Goal: Check status: Check status

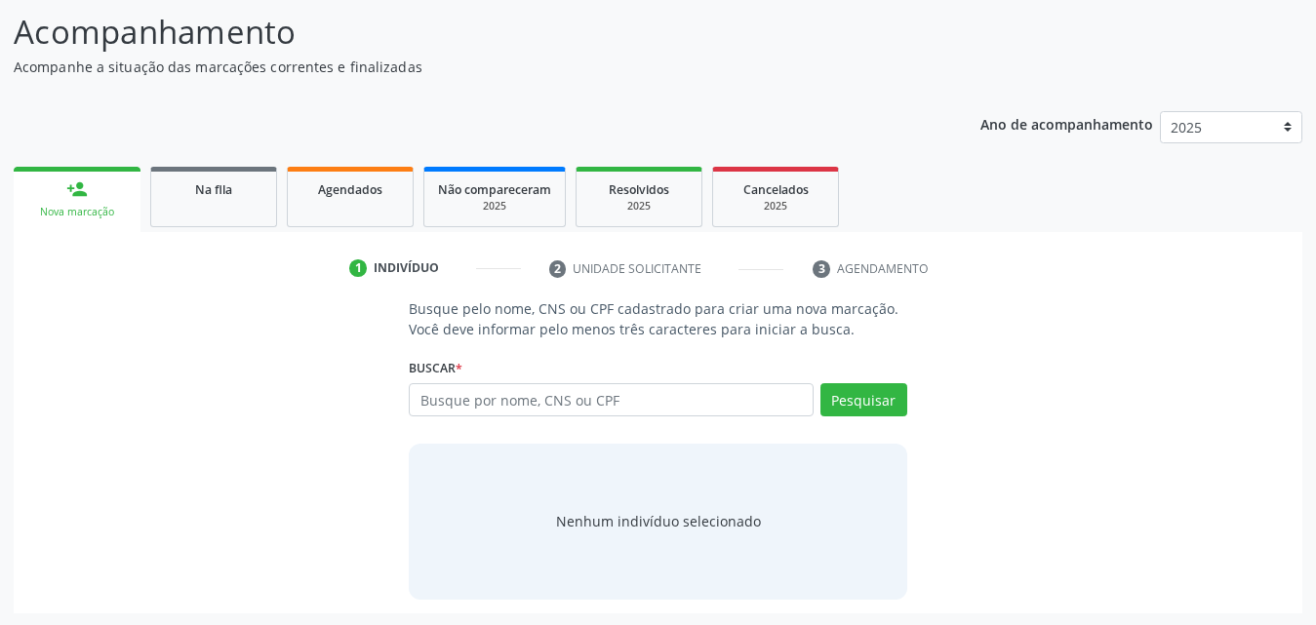
scroll to position [154, 0]
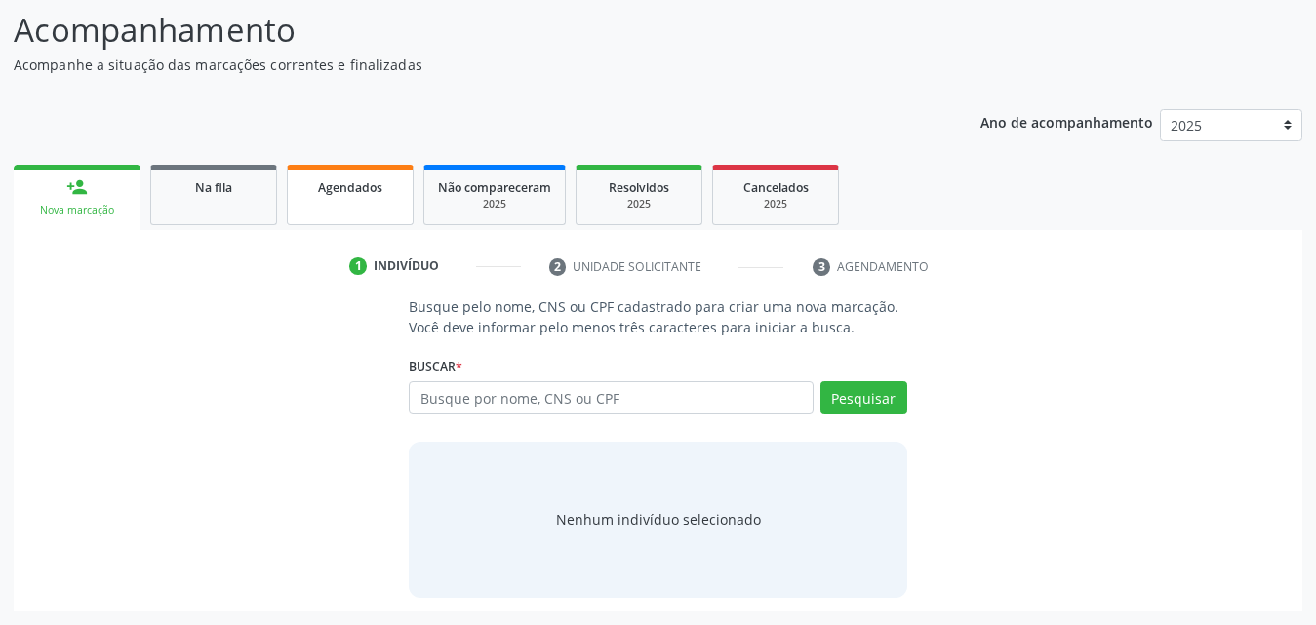
click at [345, 199] on link "Agendados" at bounding box center [350, 195] width 127 height 60
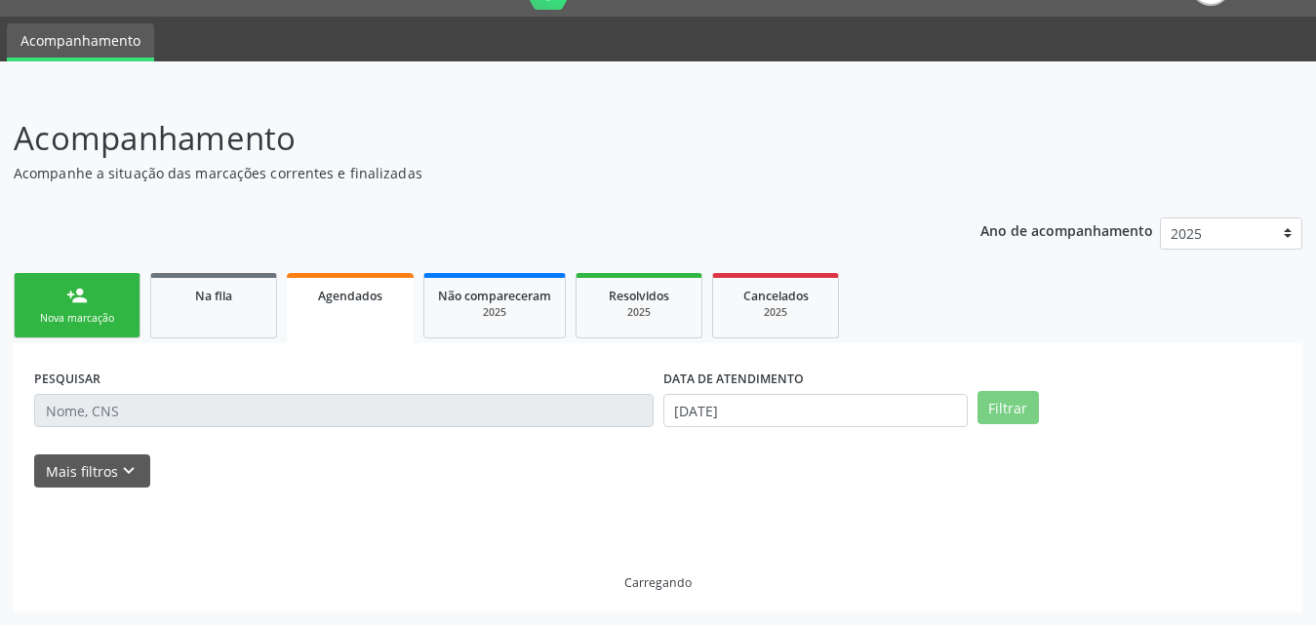
scroll to position [4, 0]
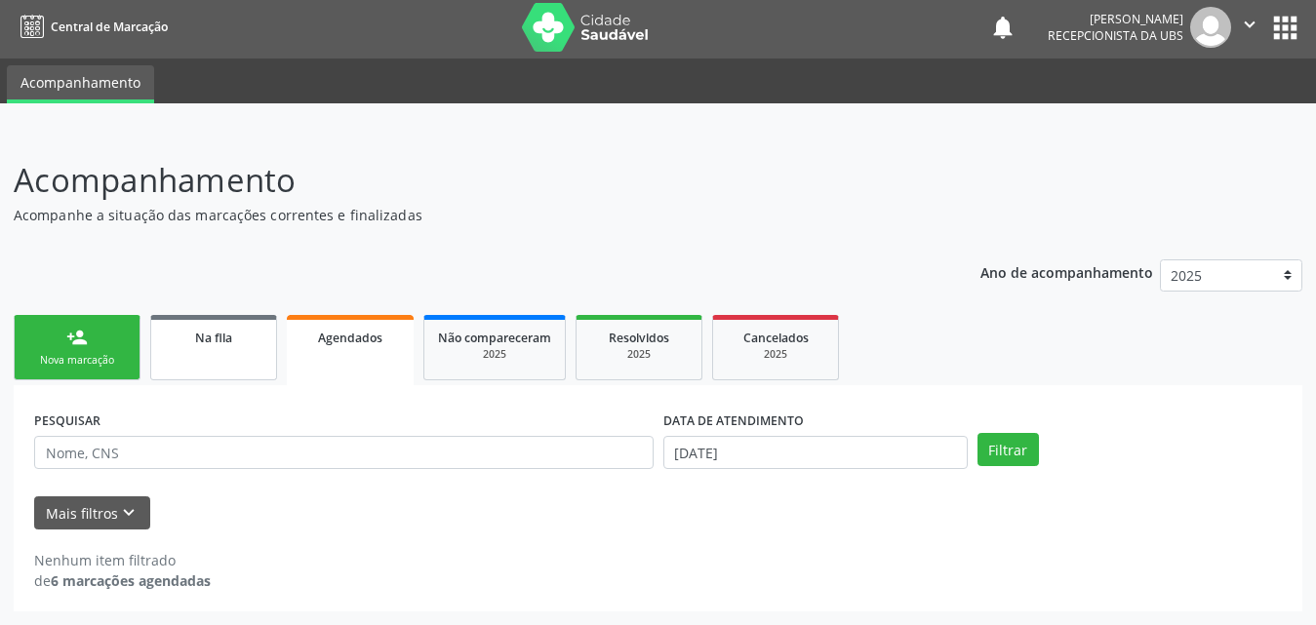
click at [219, 348] on link "Na fila" at bounding box center [213, 347] width 127 height 65
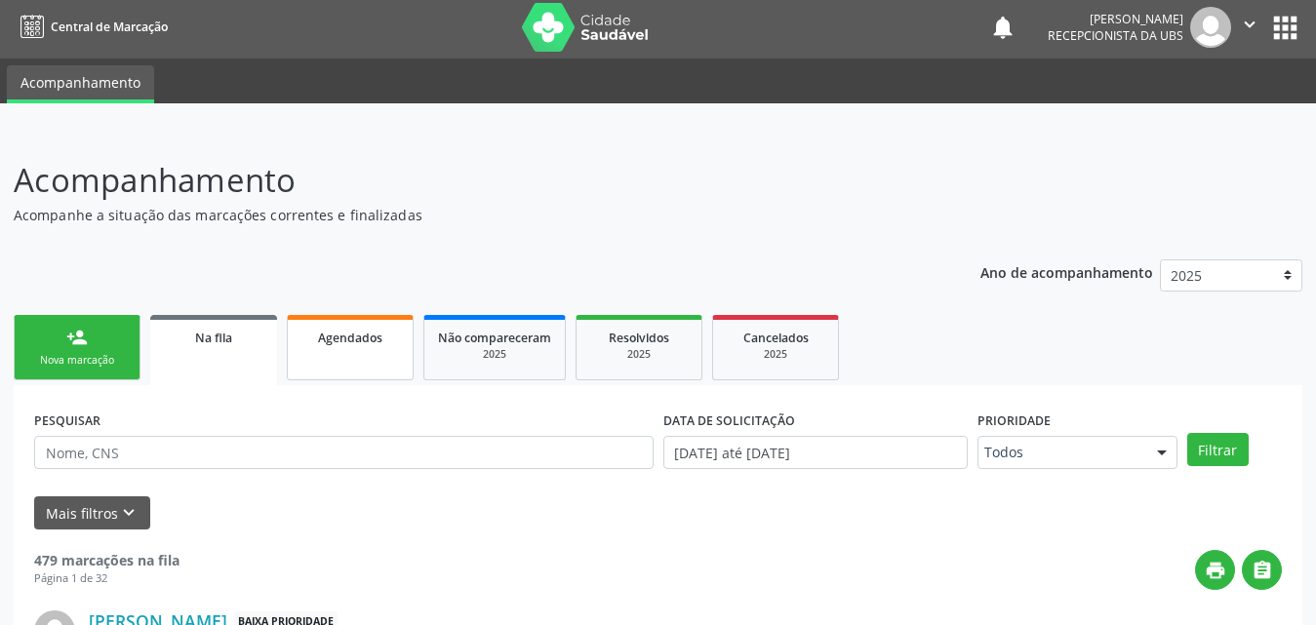
click at [385, 345] on div "Agendados" at bounding box center [350, 337] width 98 height 20
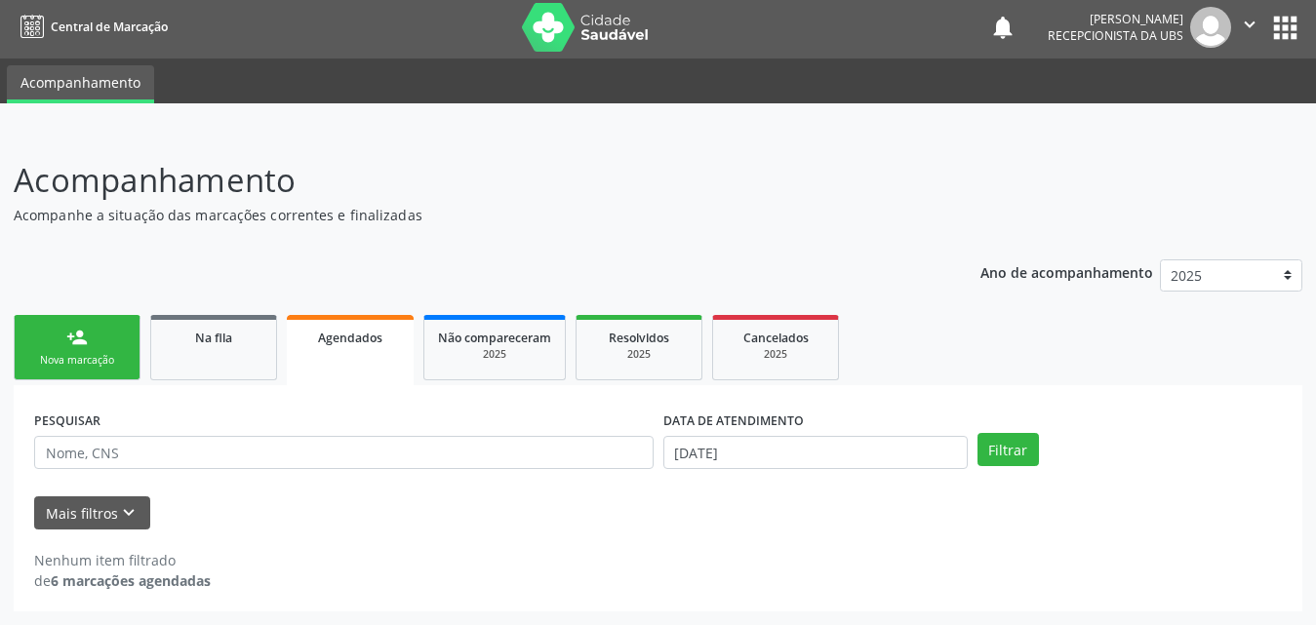
click at [105, 368] on div "Nova marcação" at bounding box center [77, 360] width 98 height 15
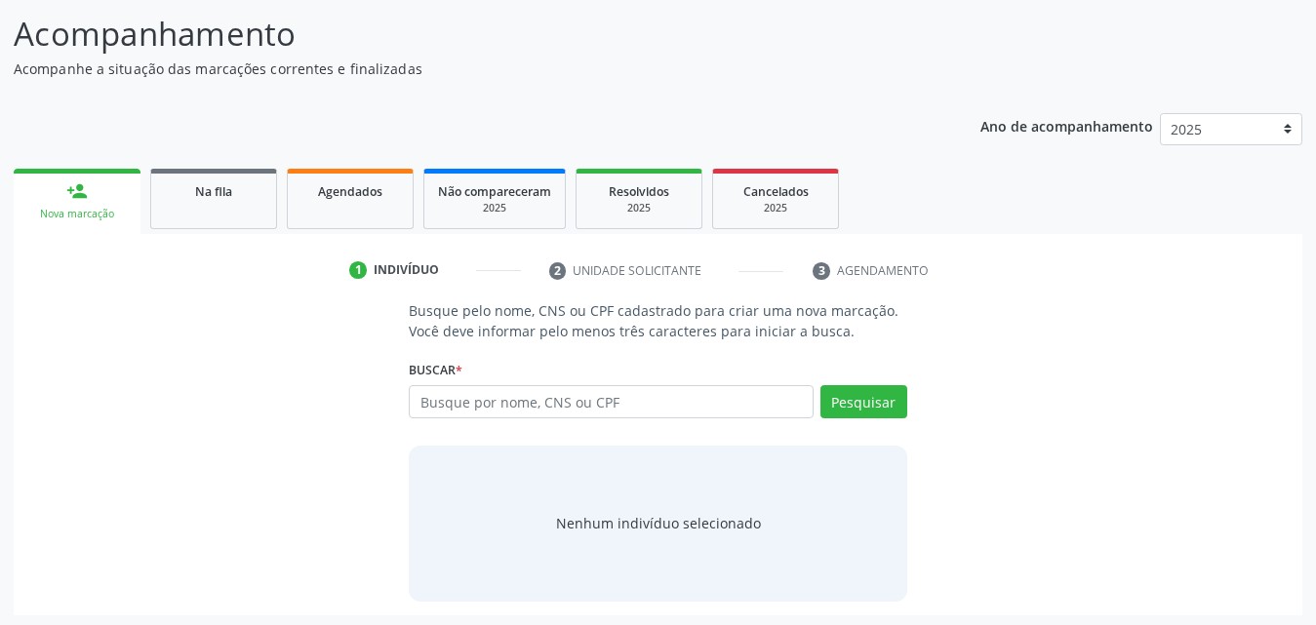
scroll to position [154, 0]
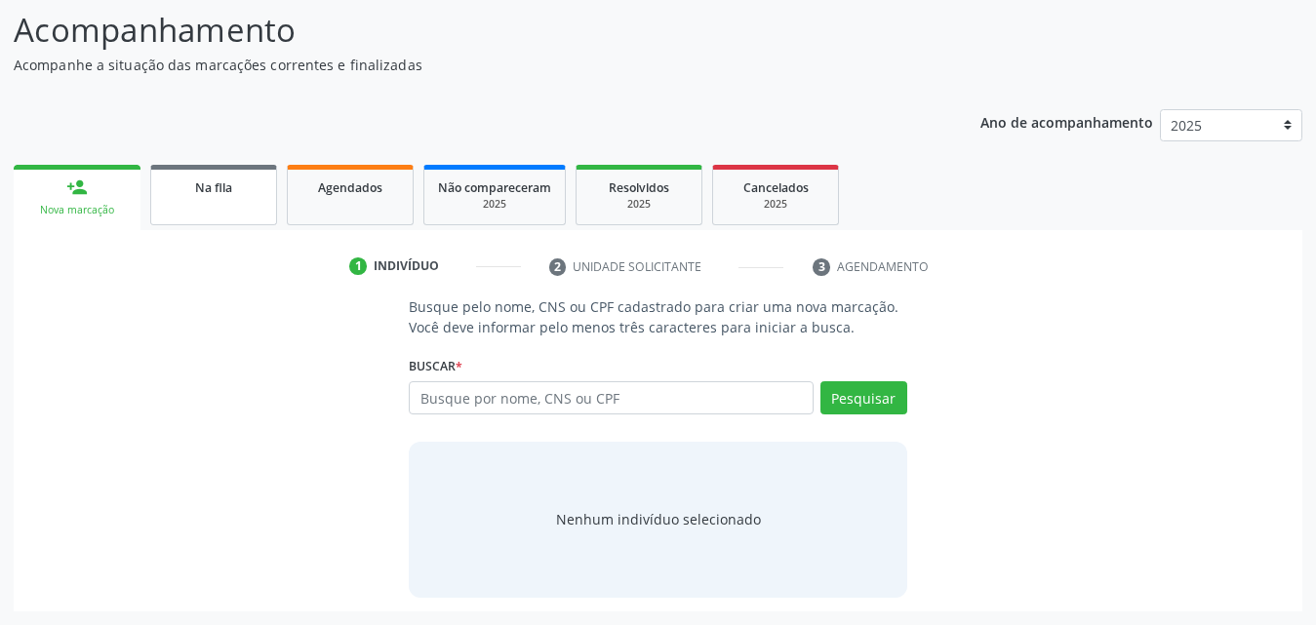
click at [224, 191] on span "Na fila" at bounding box center [213, 187] width 37 height 17
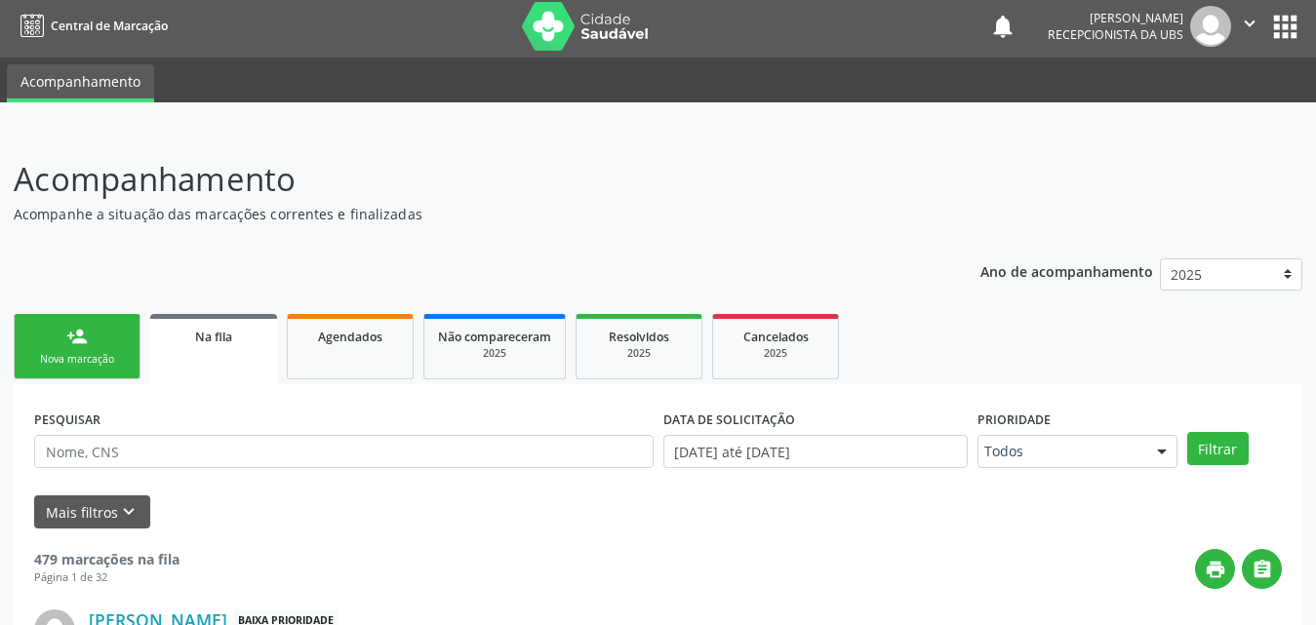
scroll to position [0, 0]
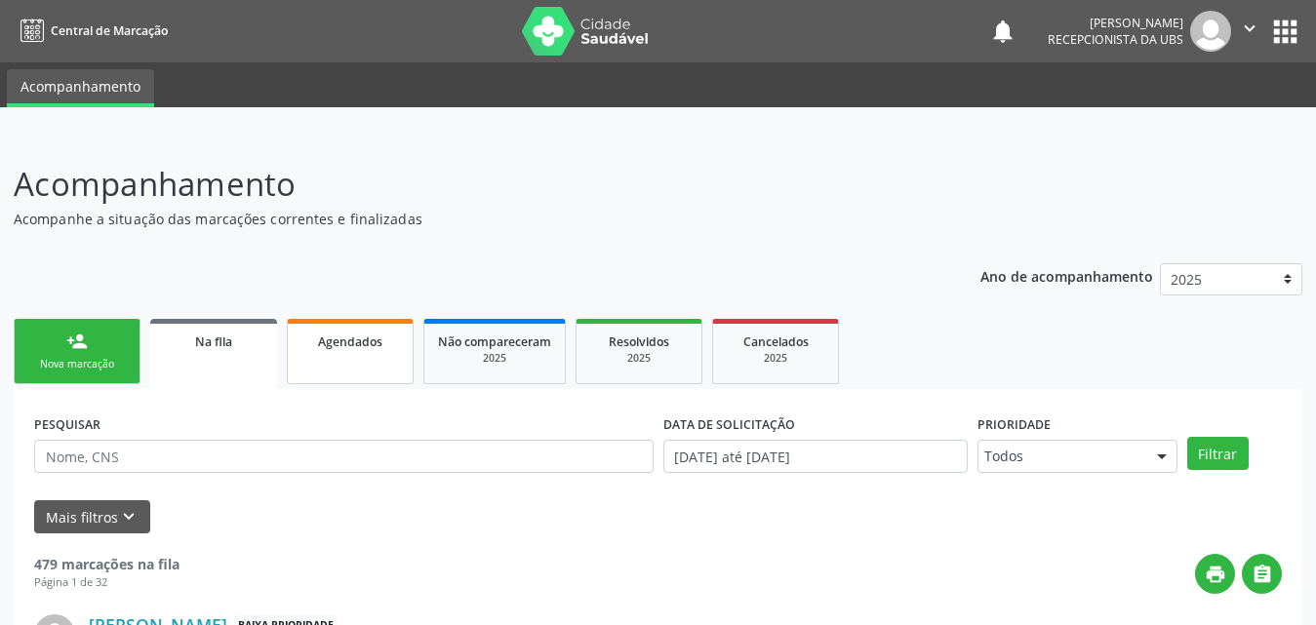
click at [343, 339] on span "Agendados" at bounding box center [350, 342] width 64 height 17
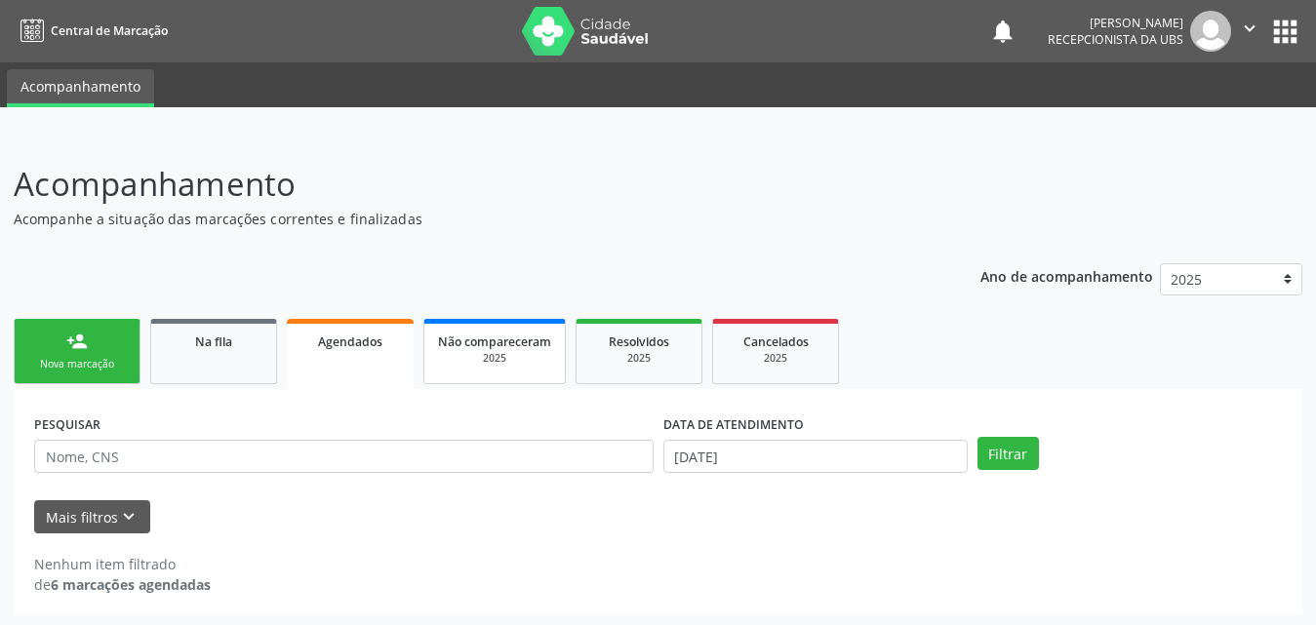
scroll to position [4, 0]
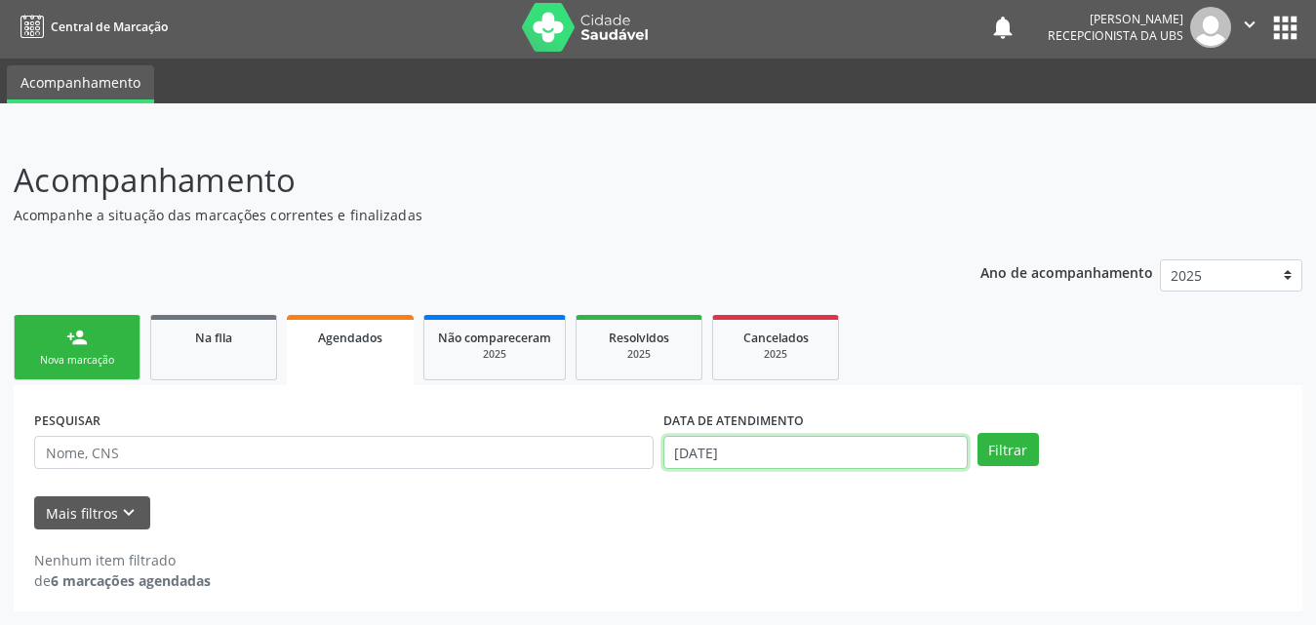
click at [927, 457] on input "[DATE]" at bounding box center [815, 452] width 304 height 33
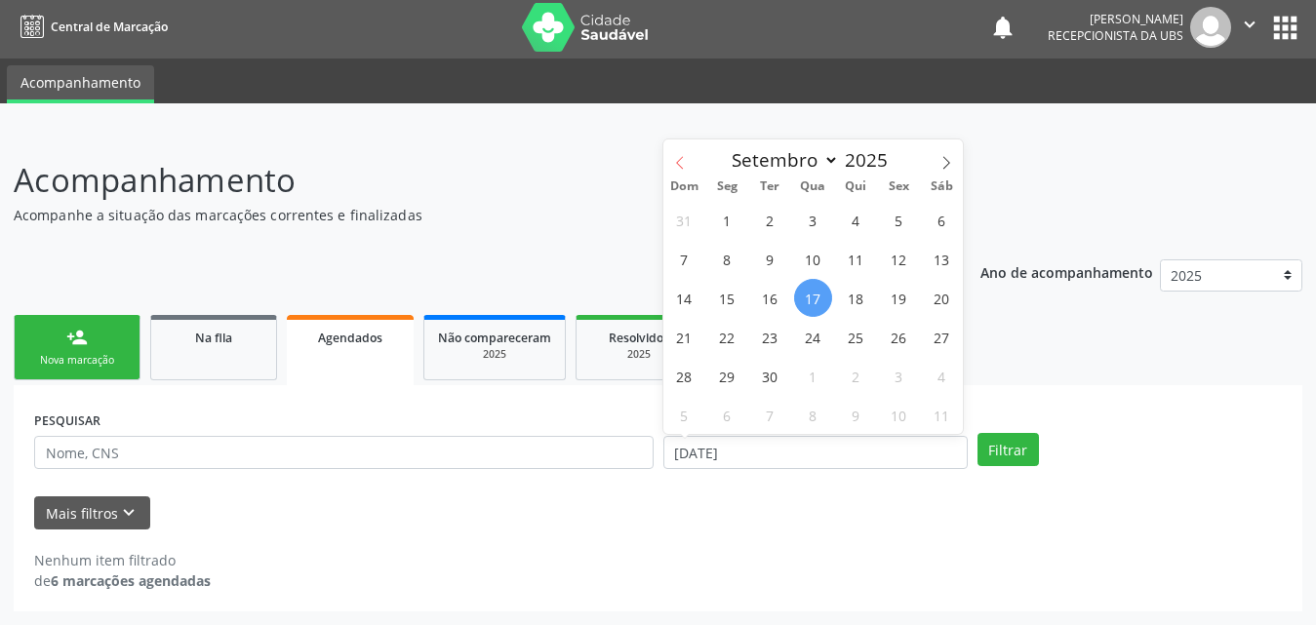
click at [676, 160] on icon at bounding box center [680, 163] width 14 height 14
select select "7"
click at [905, 221] on span "1" at bounding box center [899, 220] width 38 height 38
type input "[DATE]"
click at [948, 168] on icon at bounding box center [946, 163] width 14 height 14
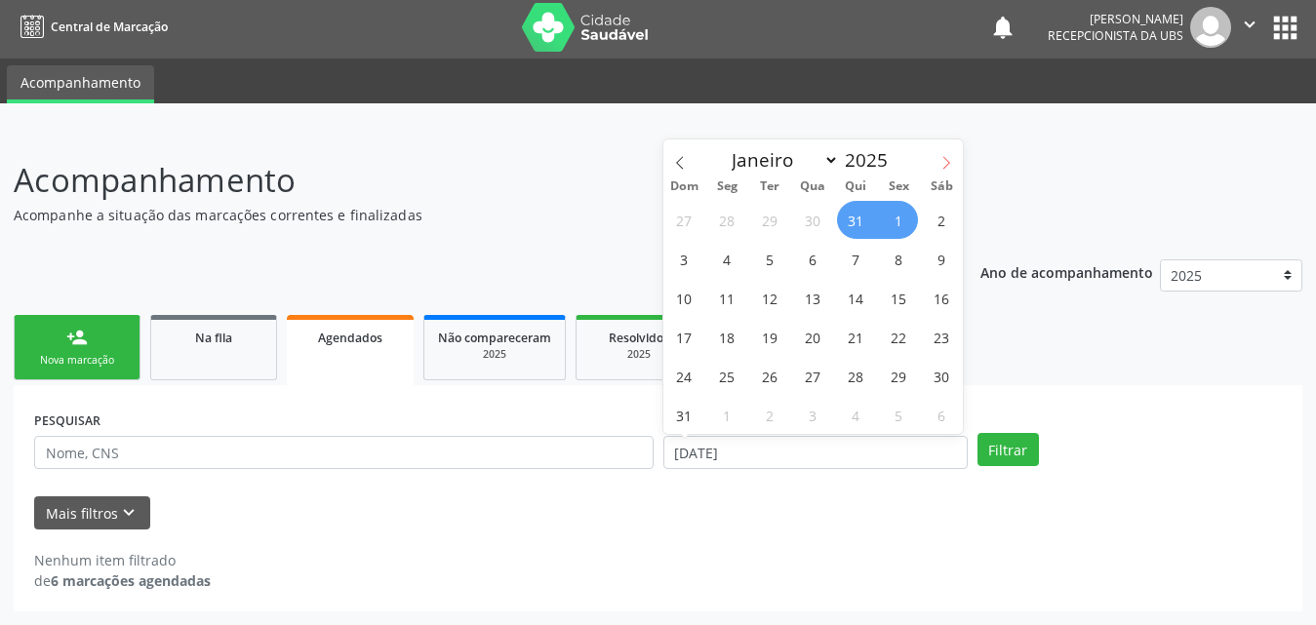
select select "8"
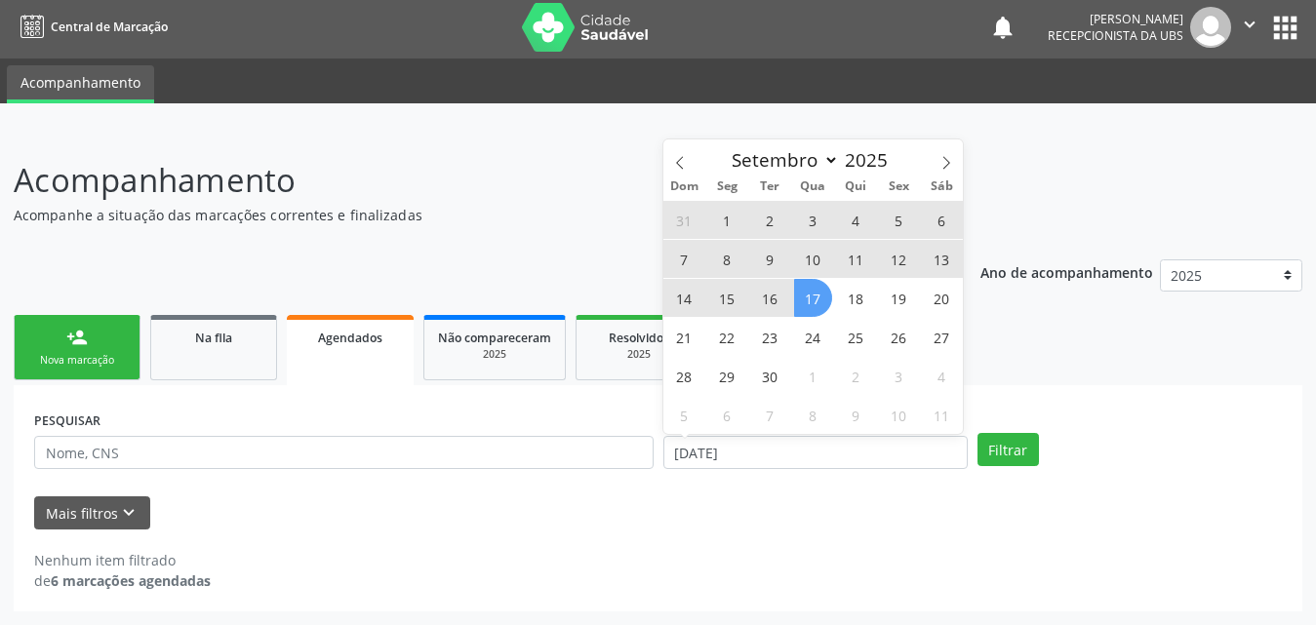
click at [814, 298] on span "17" at bounding box center [813, 298] width 38 height 38
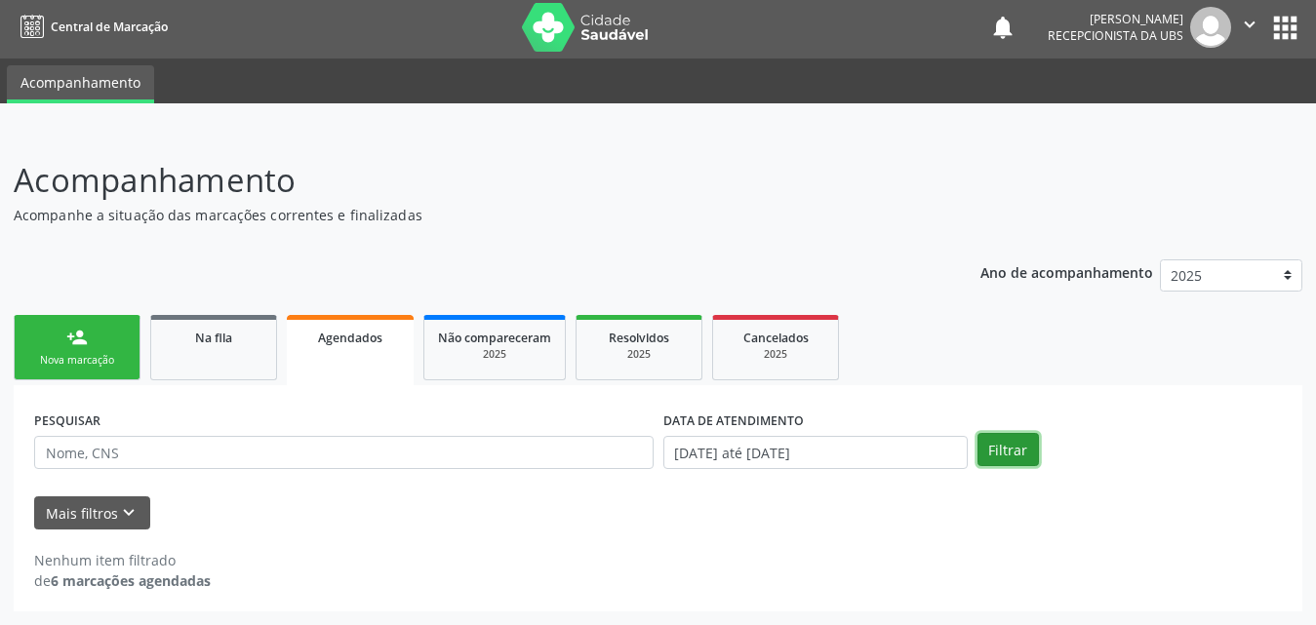
click at [1001, 454] on button "Filtrar" at bounding box center [1007, 449] width 61 height 33
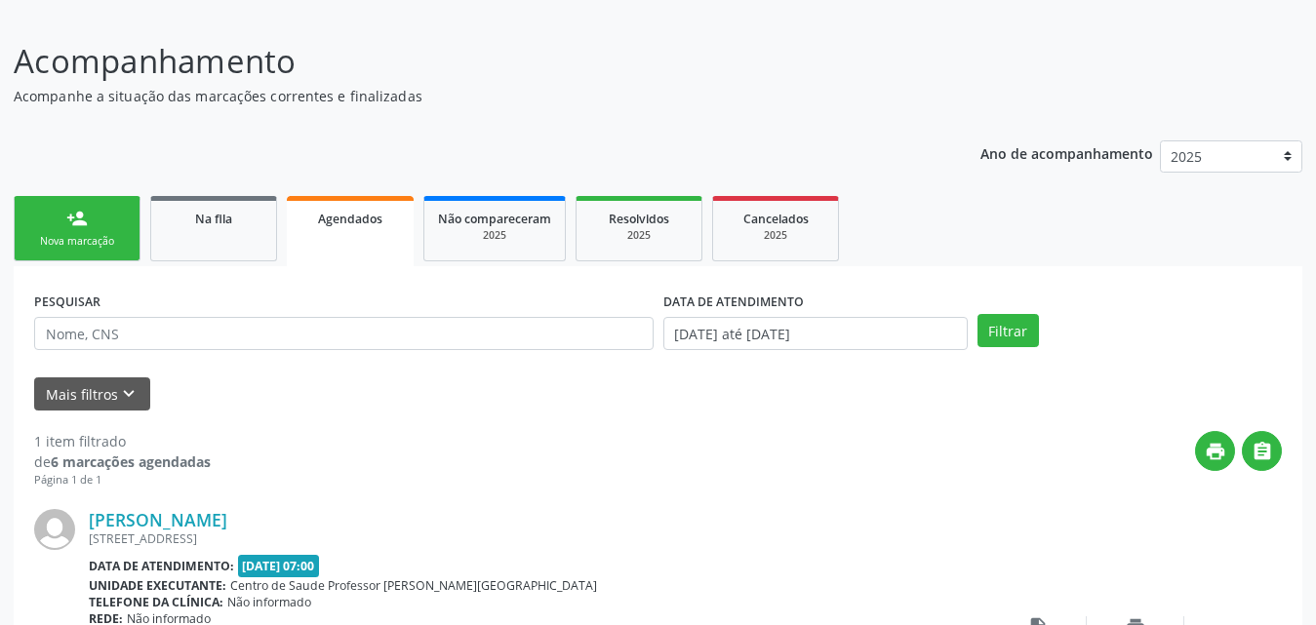
scroll to position [122, 0]
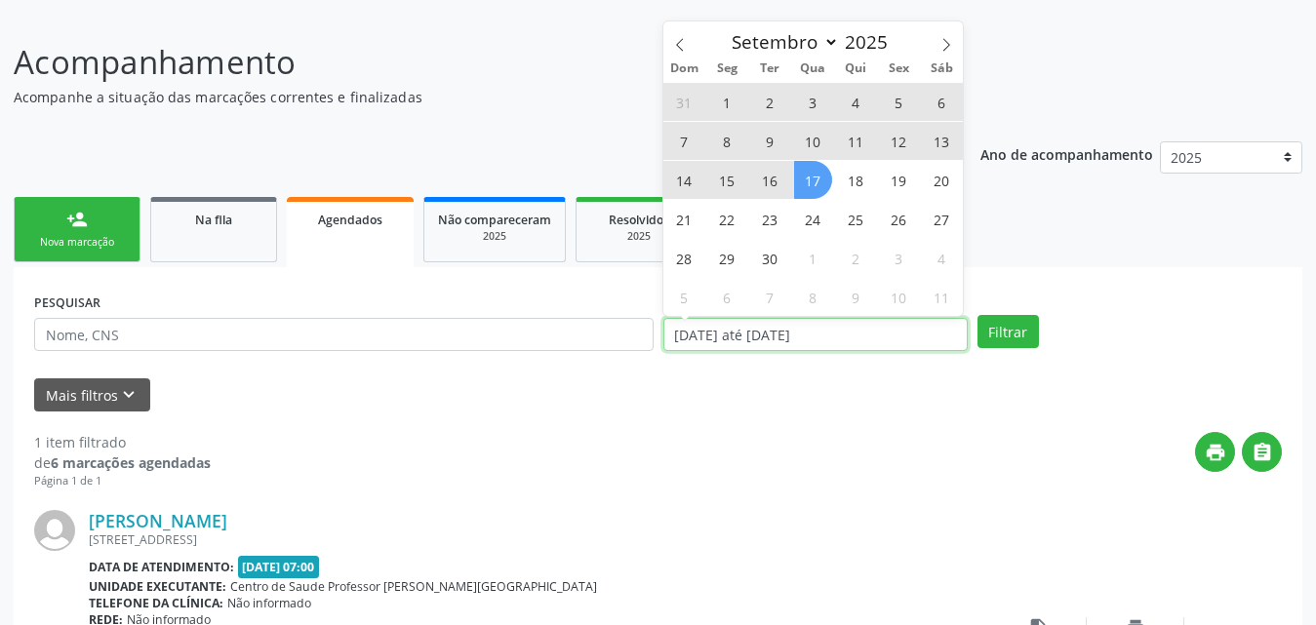
click at [876, 330] on input "[DATE] até [DATE]" at bounding box center [815, 334] width 304 height 33
click at [761, 255] on span "30" at bounding box center [770, 258] width 38 height 38
type input "[DATE]"
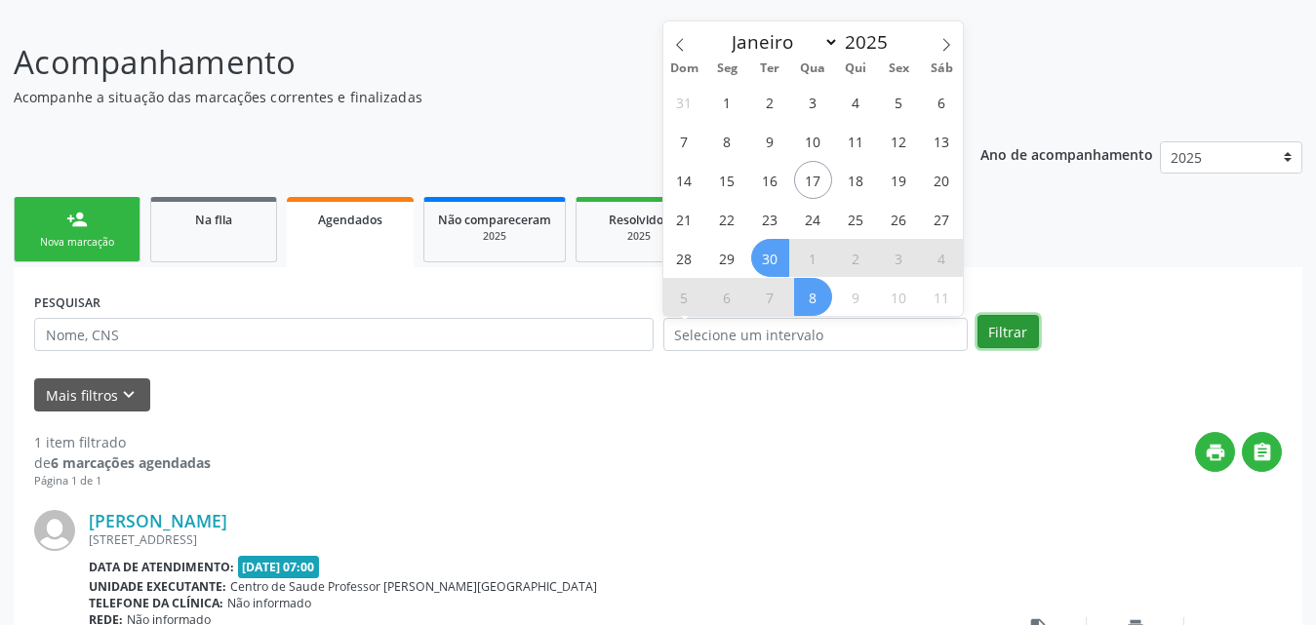
click at [991, 328] on button "Filtrar" at bounding box center [1007, 331] width 61 height 33
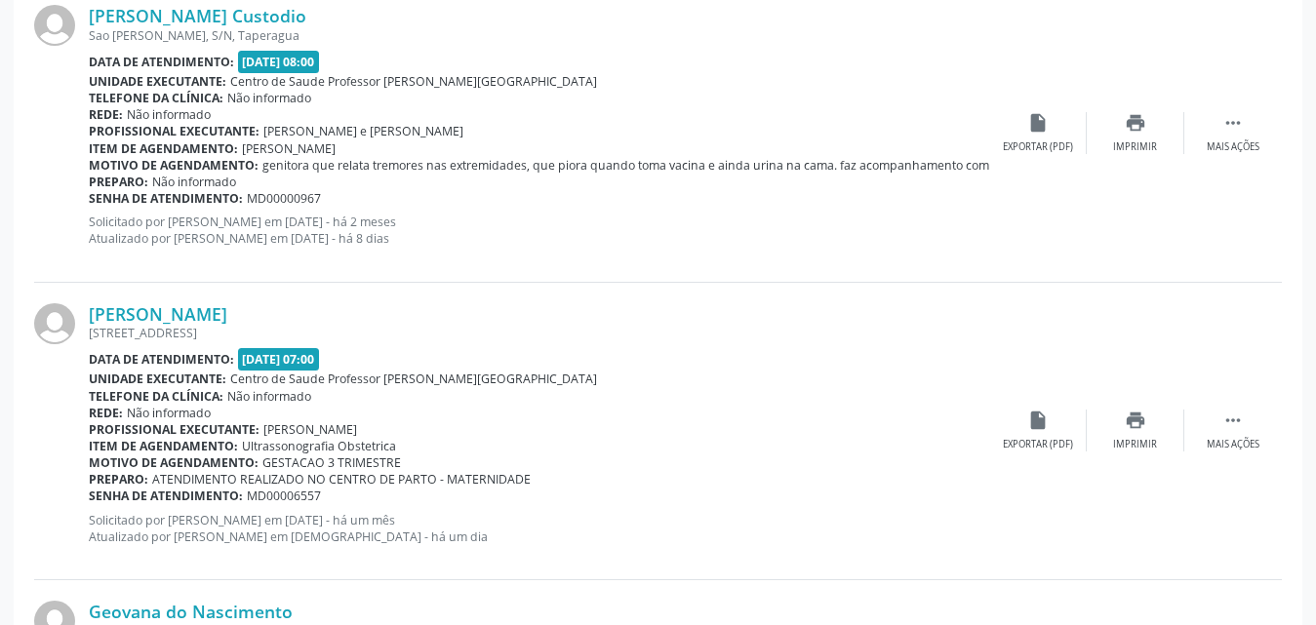
scroll to position [1205, 0]
click at [1228, 422] on icon "" at bounding box center [1232, 421] width 21 height 21
click at [1133, 450] on div "Editar" at bounding box center [1135, 446] width 31 height 14
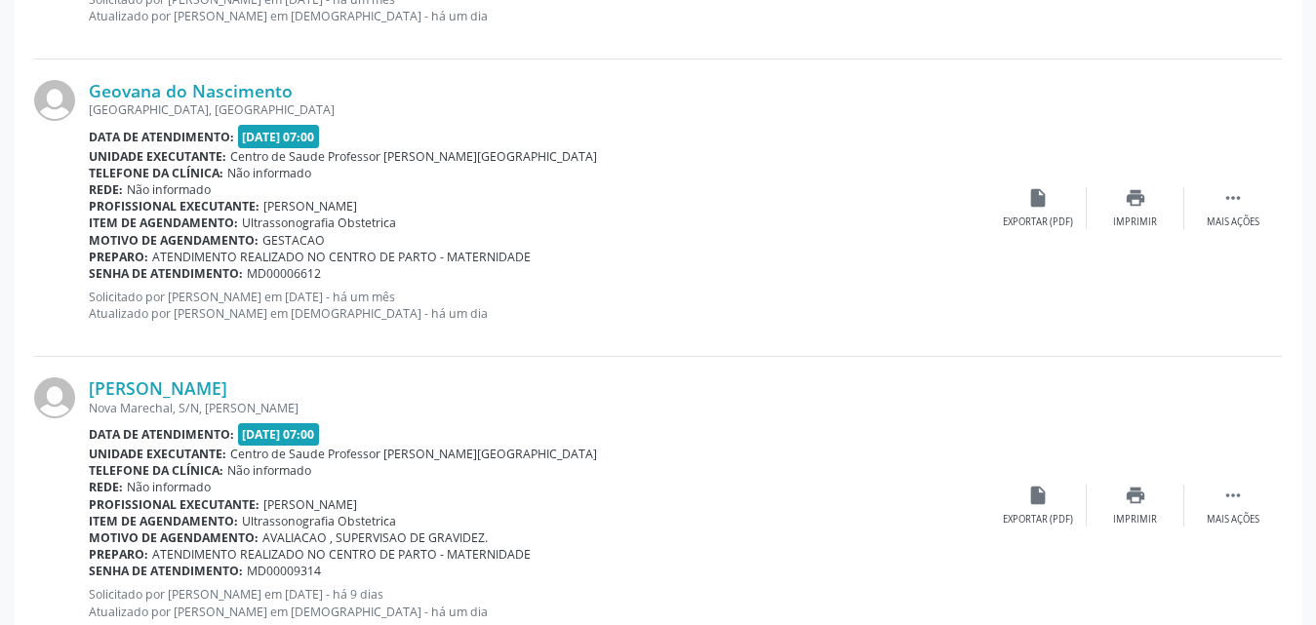
scroll to position [1651, 0]
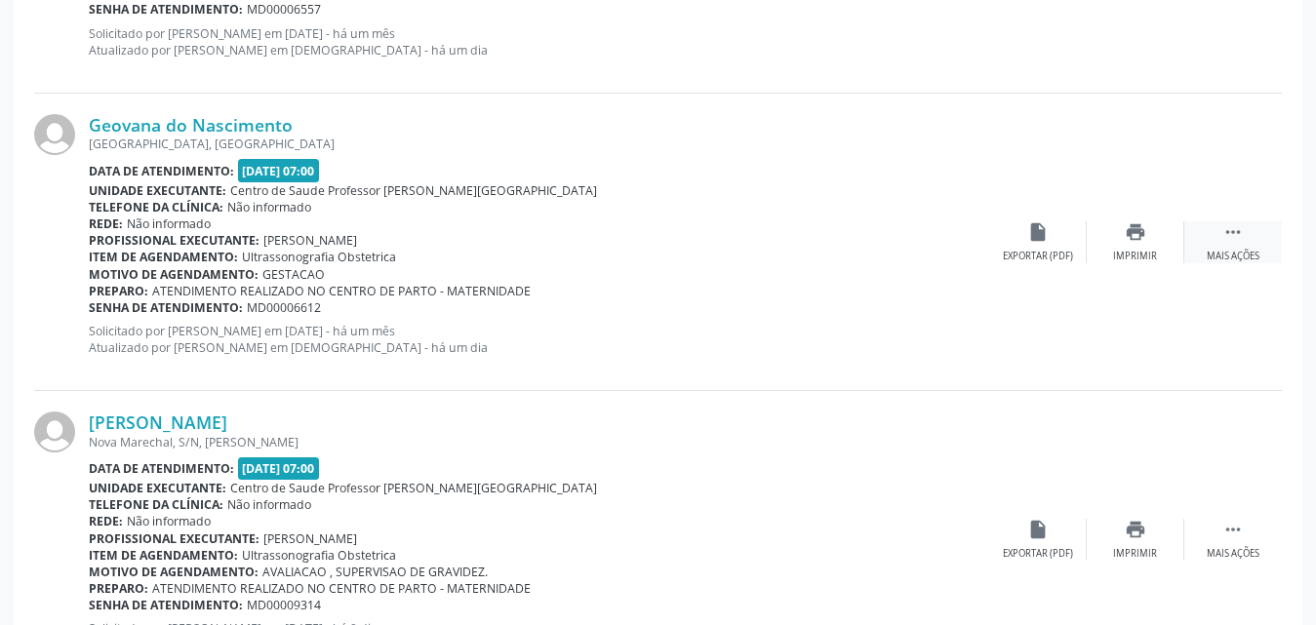
click at [1235, 241] on icon "" at bounding box center [1232, 231] width 21 height 21
click at [1138, 252] on div "Editar" at bounding box center [1135, 257] width 31 height 14
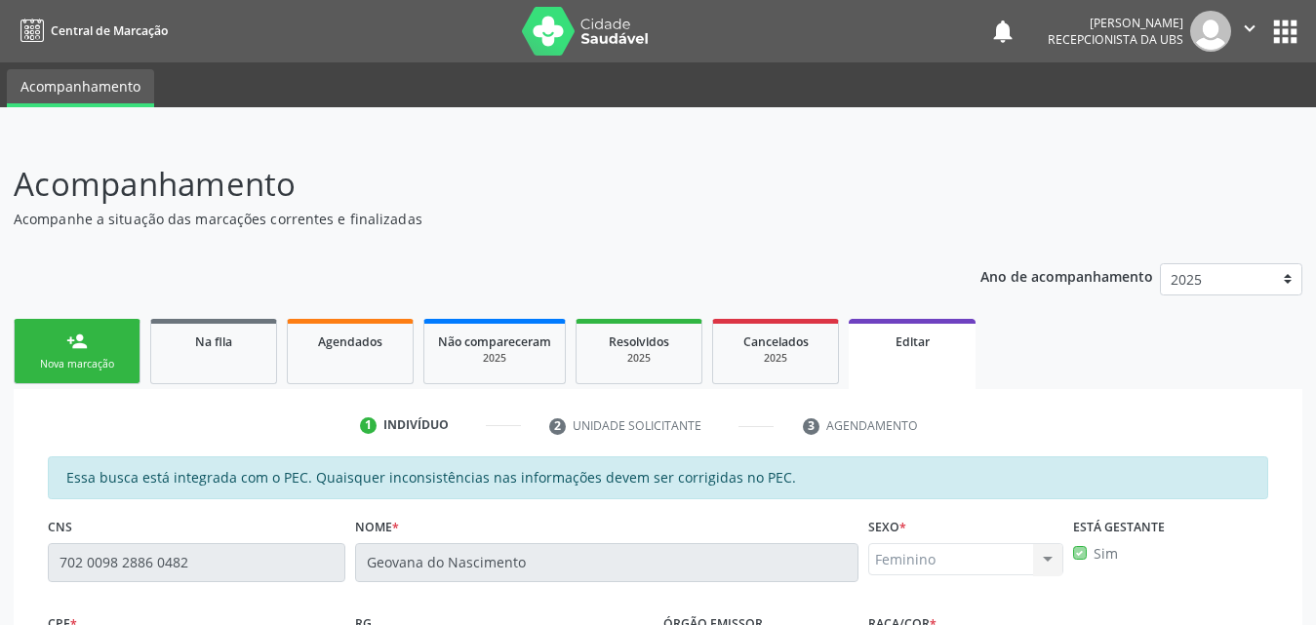
scroll to position [98, 0]
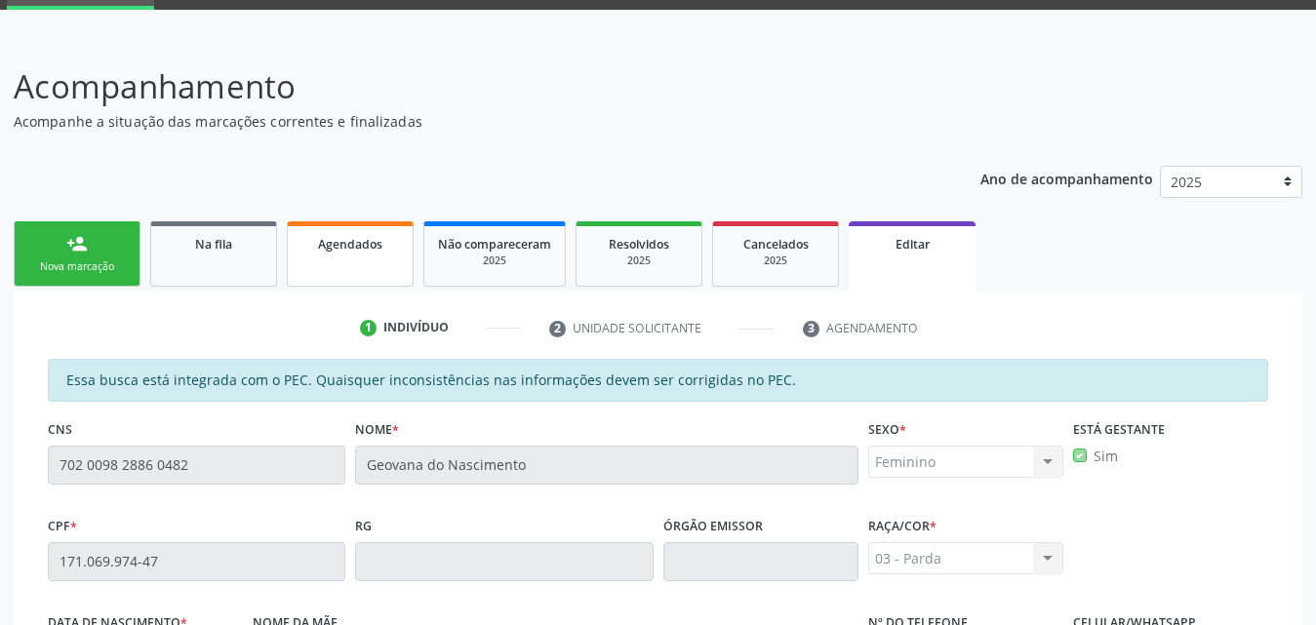
click at [375, 266] on link "Agendados" at bounding box center [350, 253] width 127 height 65
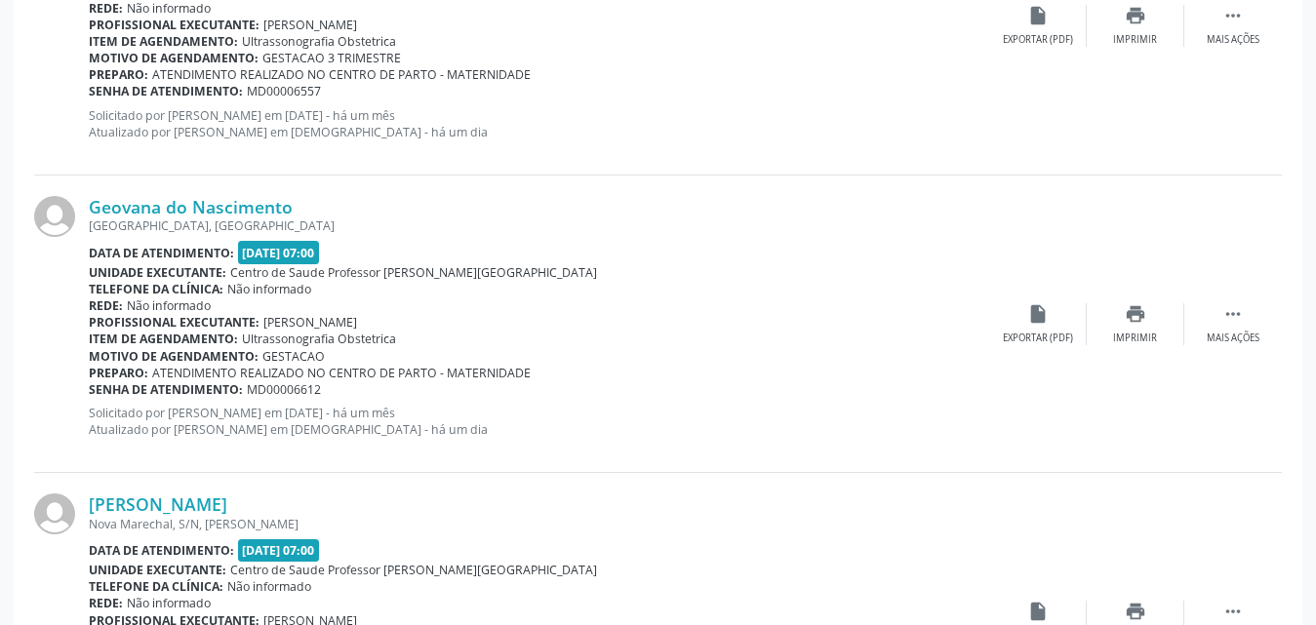
scroll to position [1790, 0]
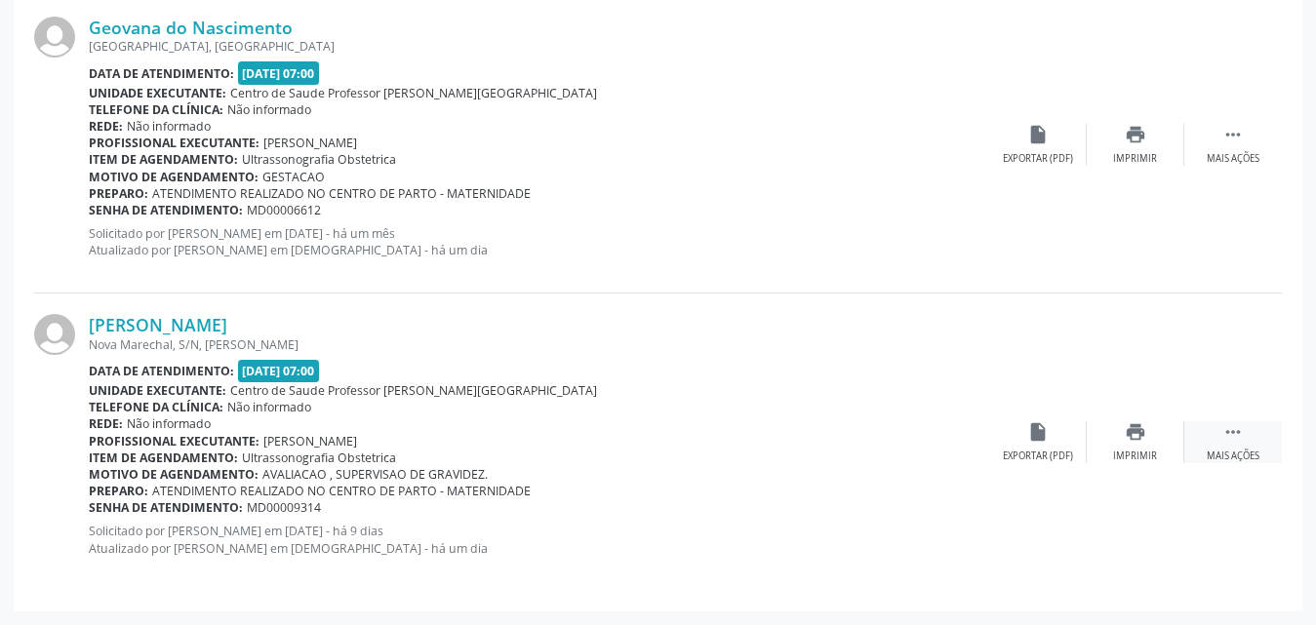
click at [1217, 455] on div "Mais ações" at bounding box center [1233, 457] width 53 height 14
click at [1127, 468] on div "[PERSON_NAME] Nova Marechal, S/N, [PERSON_NAME] Data de atendimento: [DATE] 07:…" at bounding box center [658, 442] width 1248 height 297
click at [1133, 442] on icon "edit" at bounding box center [1135, 431] width 21 height 21
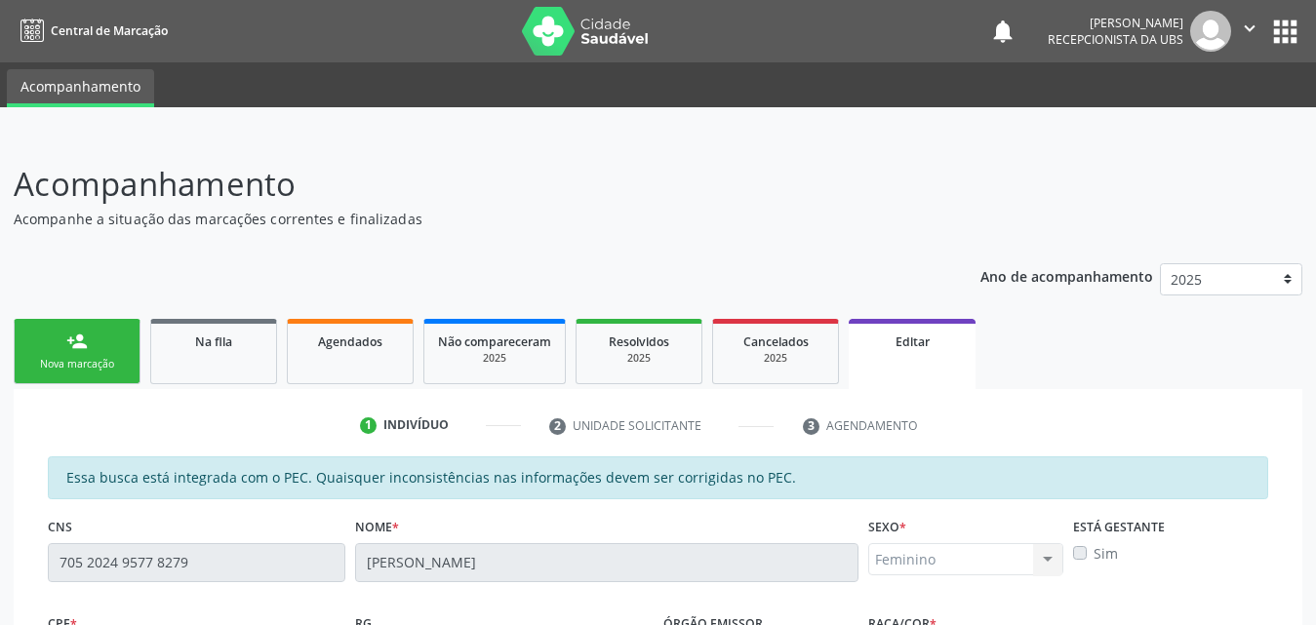
scroll to position [293, 0]
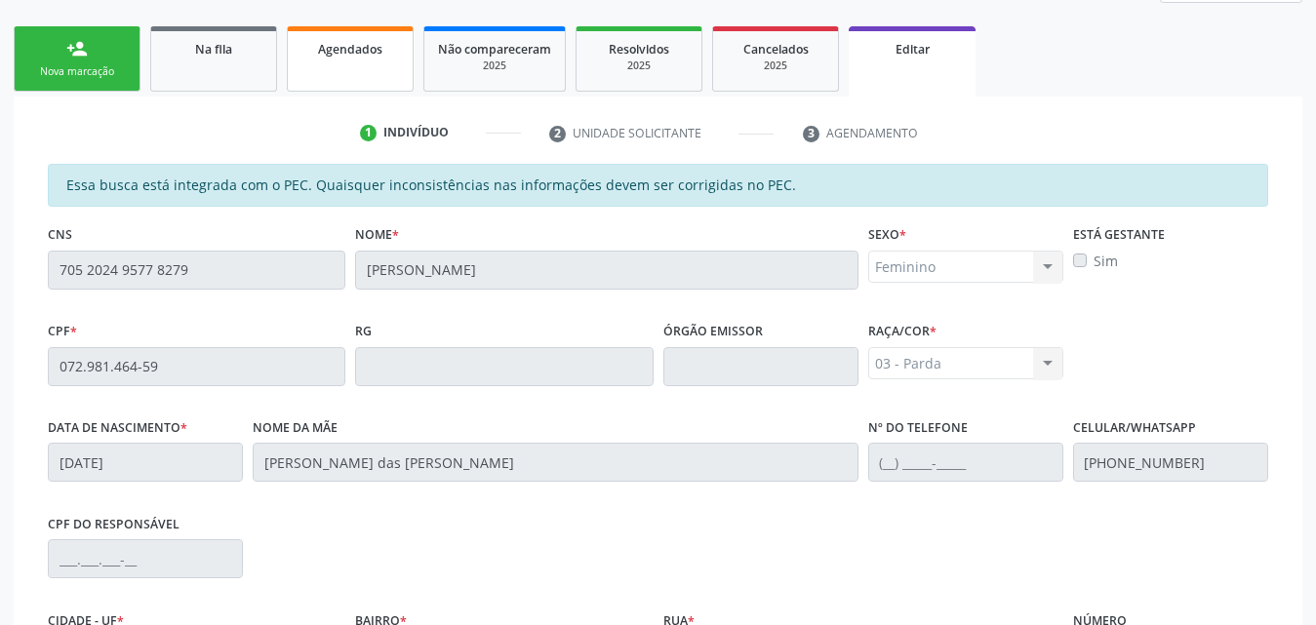
click at [357, 55] on span "Agendados" at bounding box center [350, 49] width 64 height 17
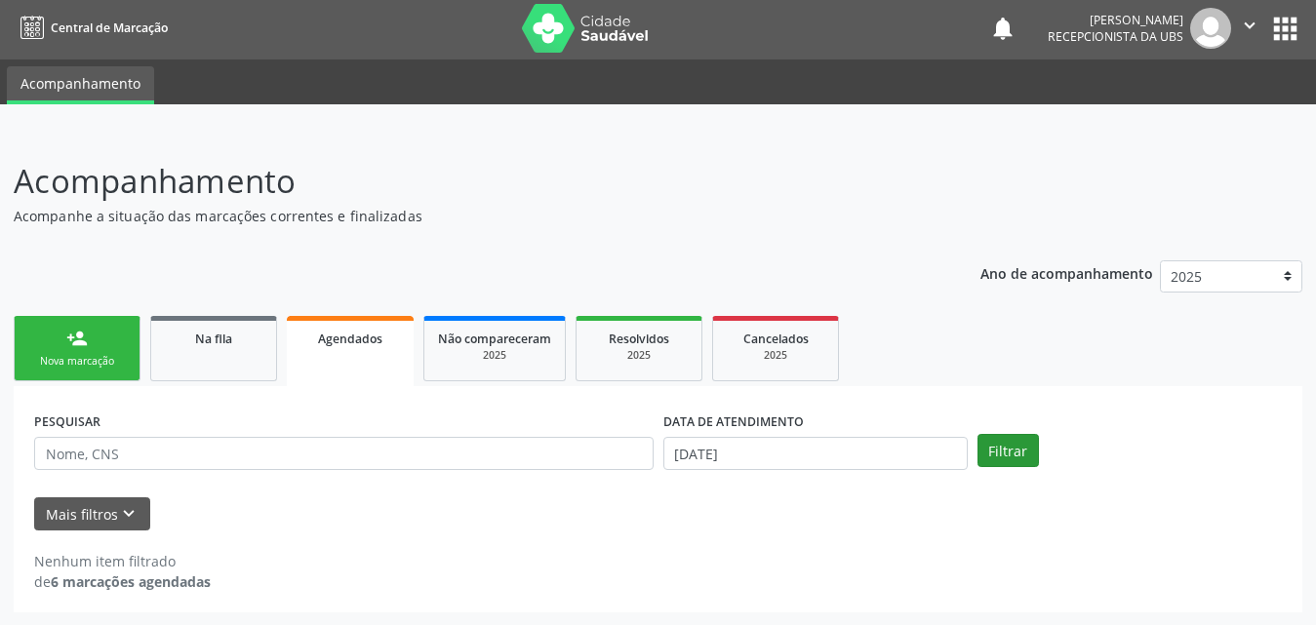
scroll to position [4, 0]
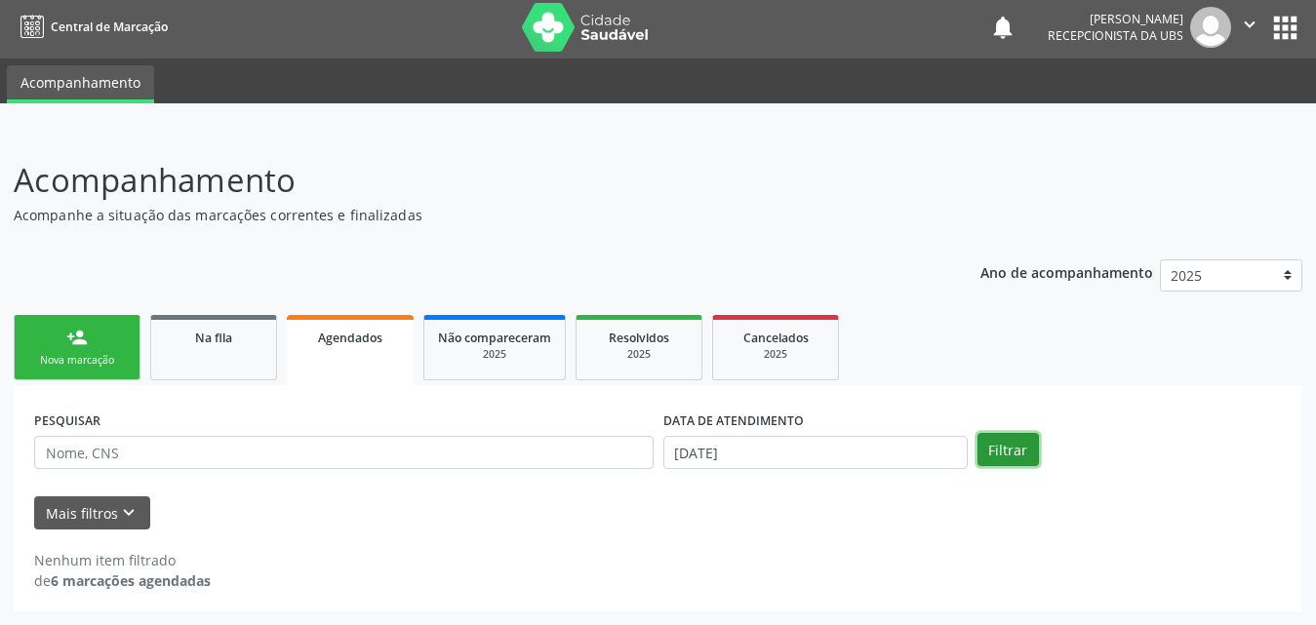
click at [1020, 456] on button "Filtrar" at bounding box center [1007, 449] width 61 height 33
drag, startPoint x: 984, startPoint y: 460, endPoint x: 947, endPoint y: 468, distance: 37.9
click at [984, 461] on button "Filtrar" at bounding box center [1007, 449] width 61 height 33
click at [77, 511] on button "Mais filtros keyboard_arrow_down" at bounding box center [92, 514] width 116 height 34
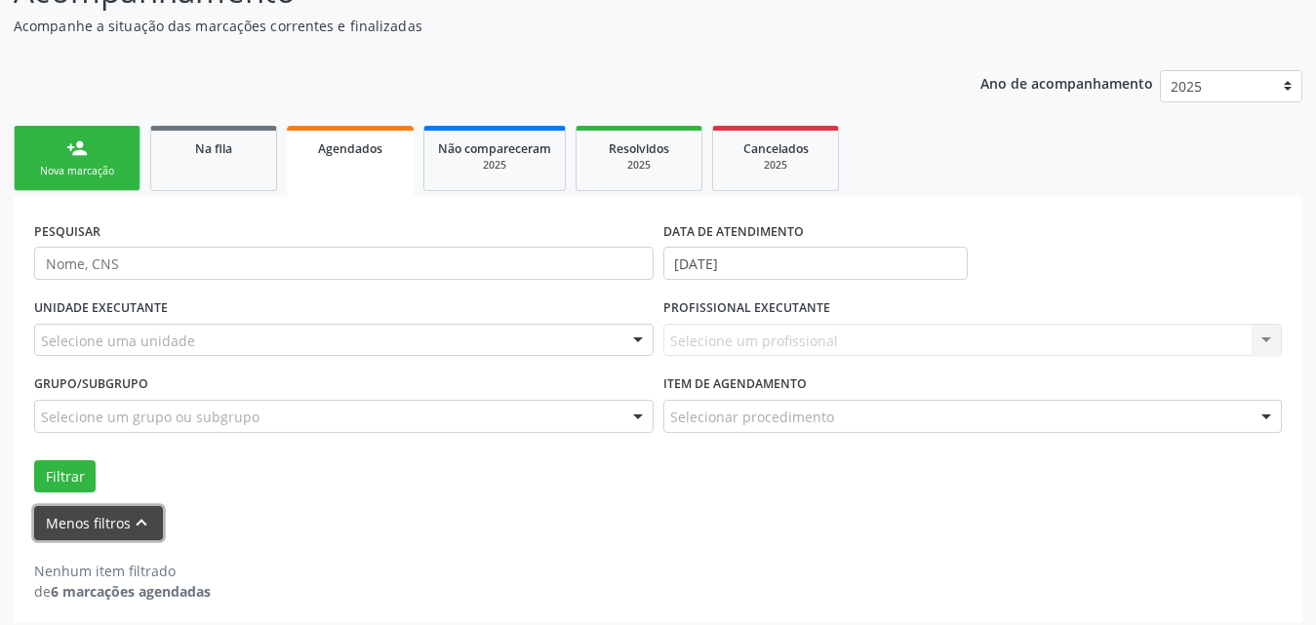
scroll to position [204, 0]
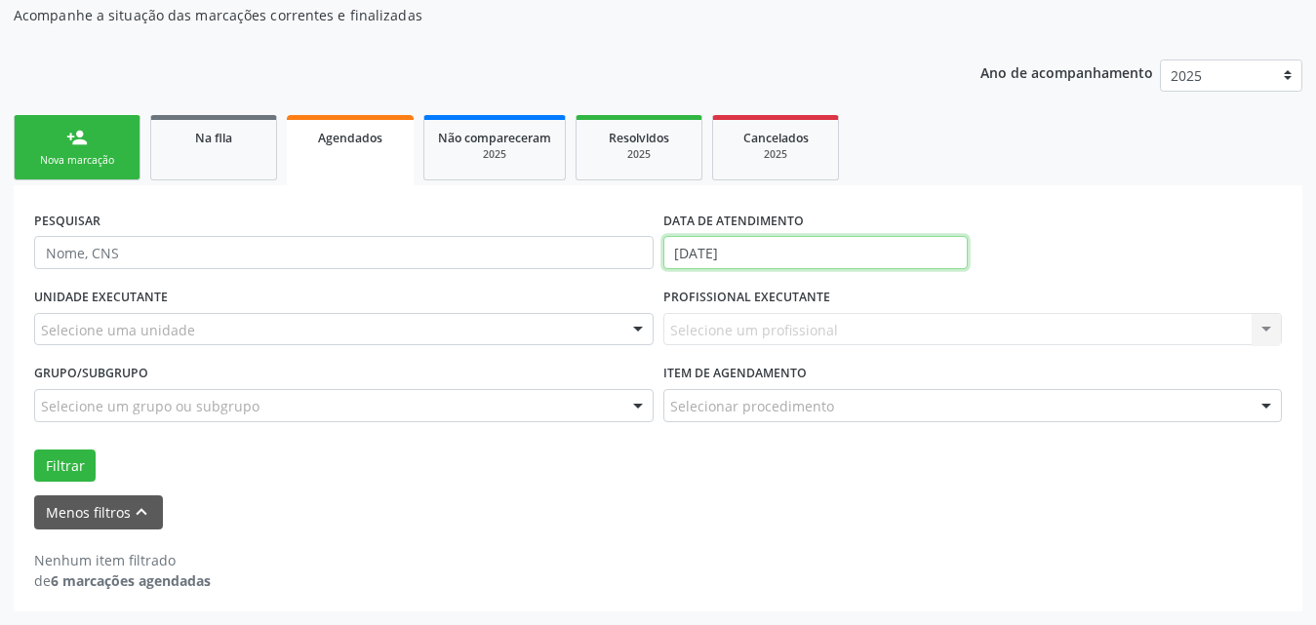
click at [835, 254] on input "[DATE]" at bounding box center [815, 252] width 304 height 33
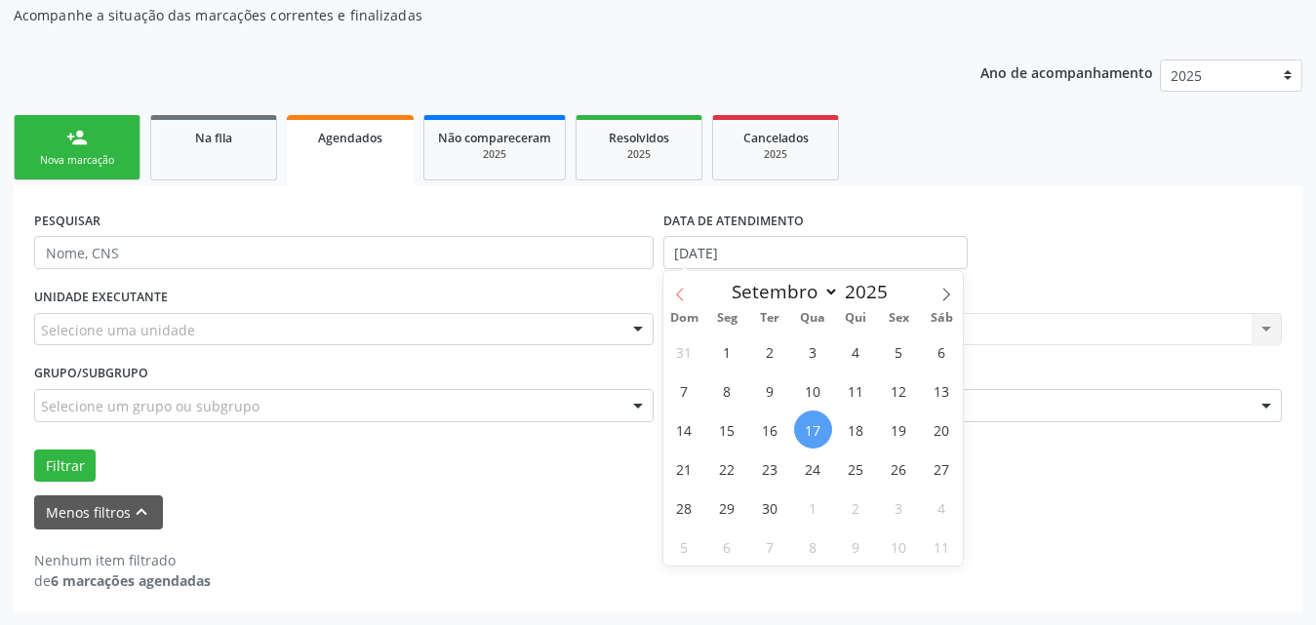
click at [679, 292] on icon at bounding box center [679, 294] width 7 height 13
select select "7"
click at [901, 354] on span "1" at bounding box center [899, 352] width 38 height 38
type input "[DATE]"
click at [946, 293] on icon at bounding box center [946, 295] width 14 height 14
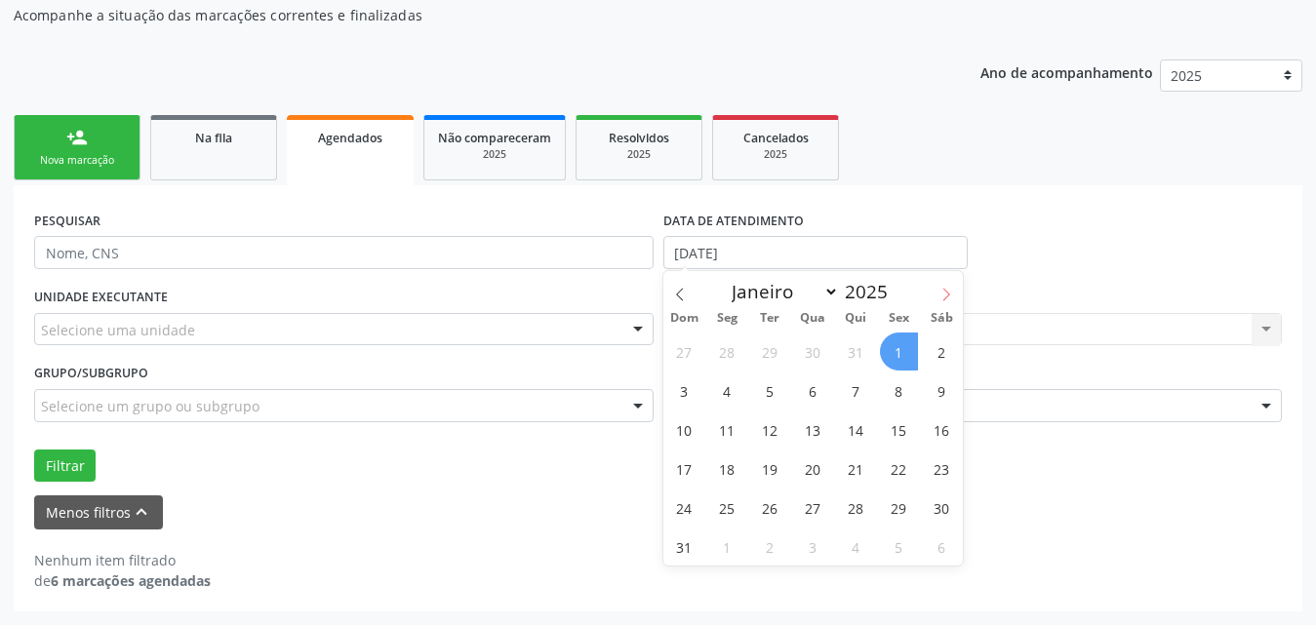
select select "8"
click at [732, 354] on span "1" at bounding box center [727, 352] width 38 height 38
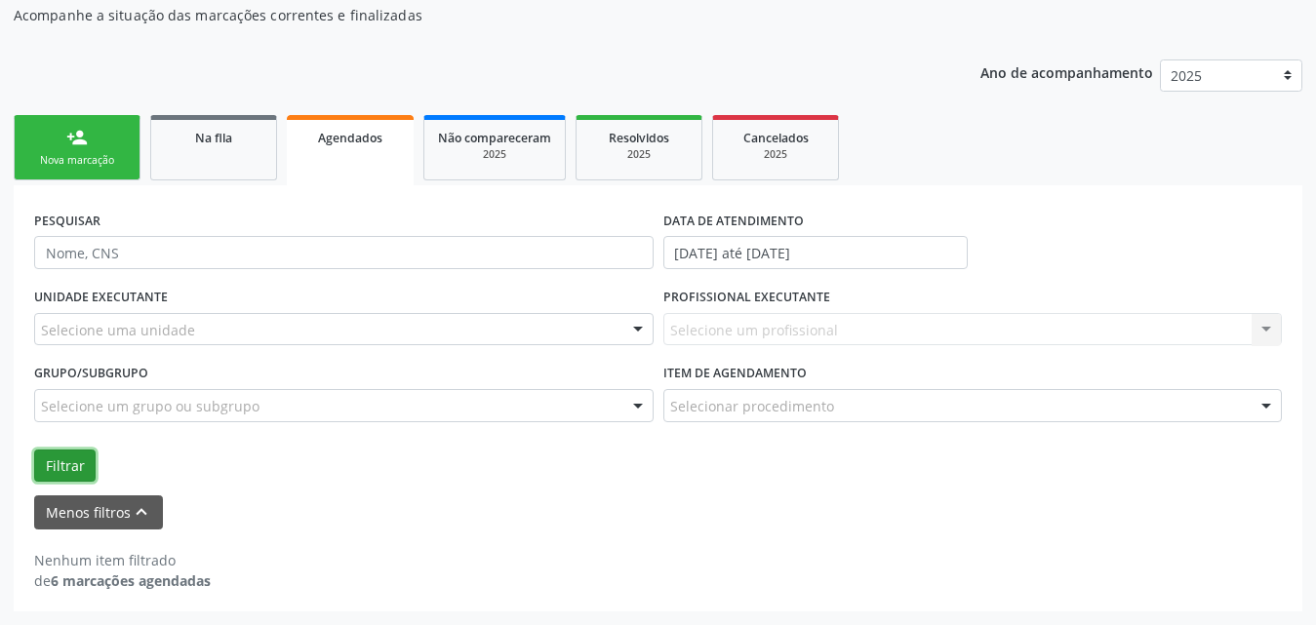
click at [44, 458] on button "Filtrar" at bounding box center [64, 466] width 61 height 33
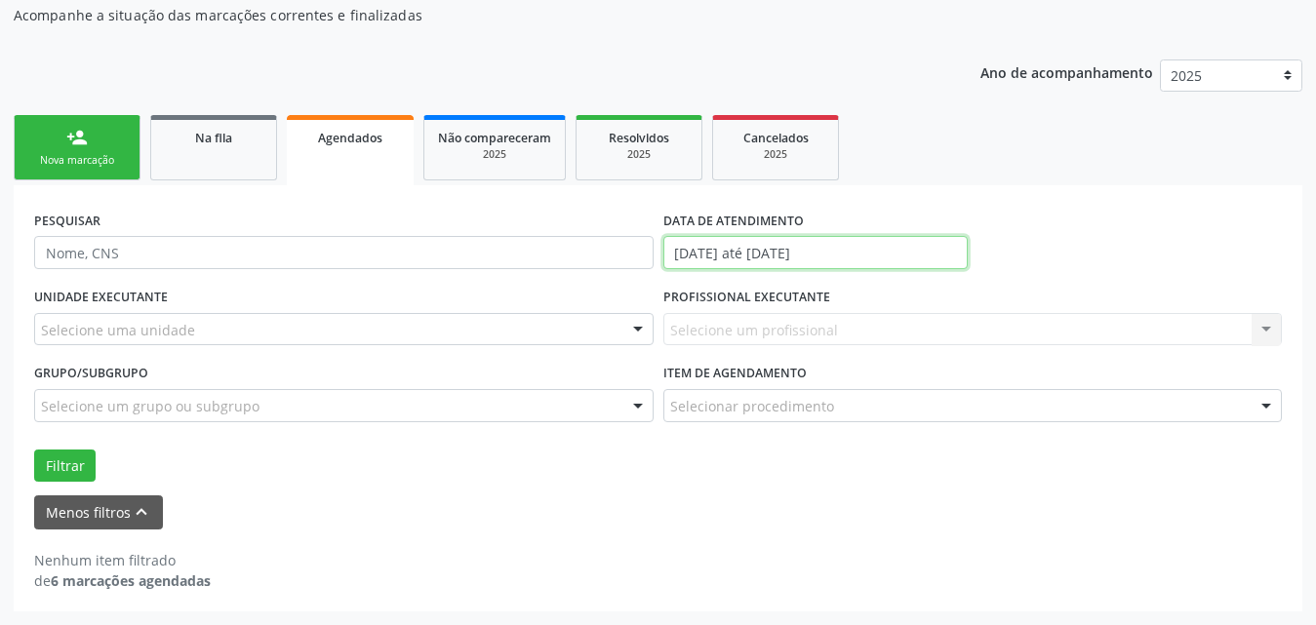
click at [894, 244] on input "[DATE] até [DATE]" at bounding box center [815, 252] width 304 height 33
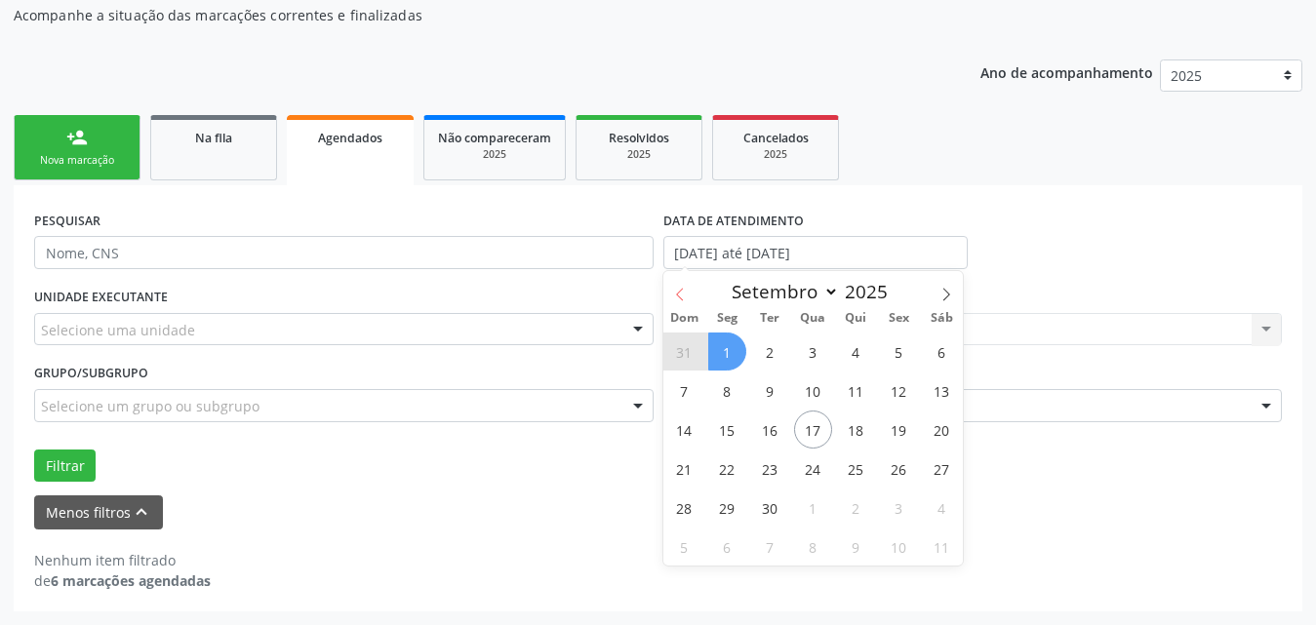
click at [684, 300] on icon at bounding box center [680, 295] width 14 height 14
select select "7"
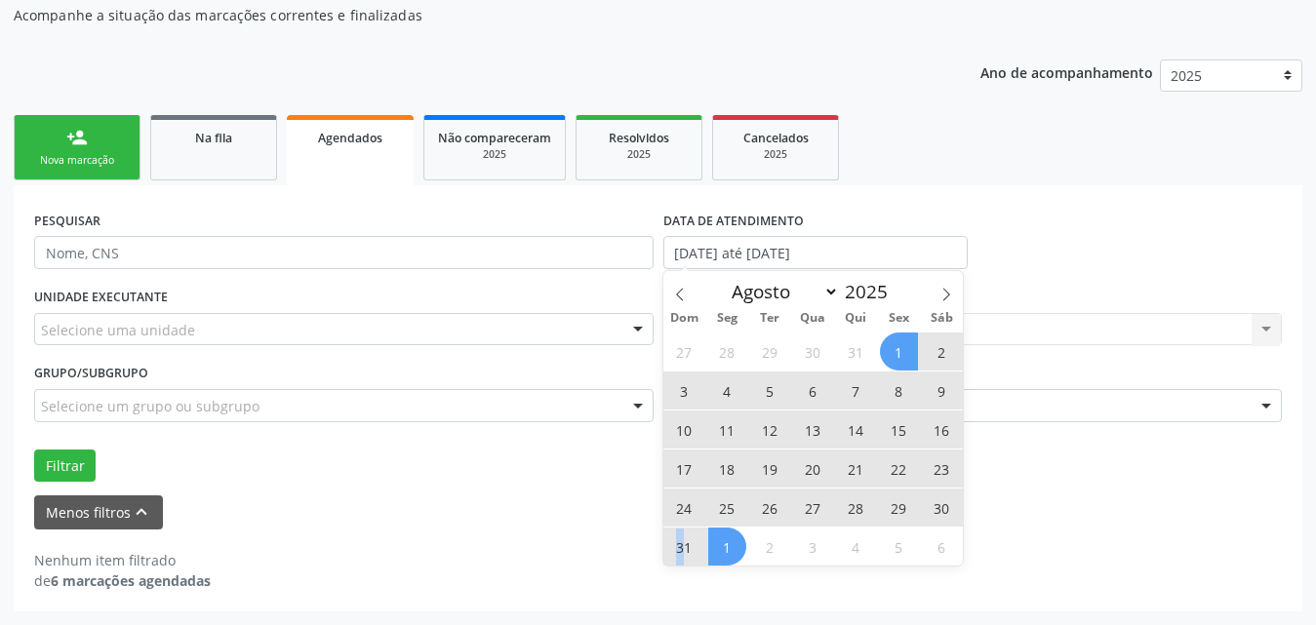
click at [681, 541] on span "31" at bounding box center [684, 547] width 38 height 38
type input "[DATE]"
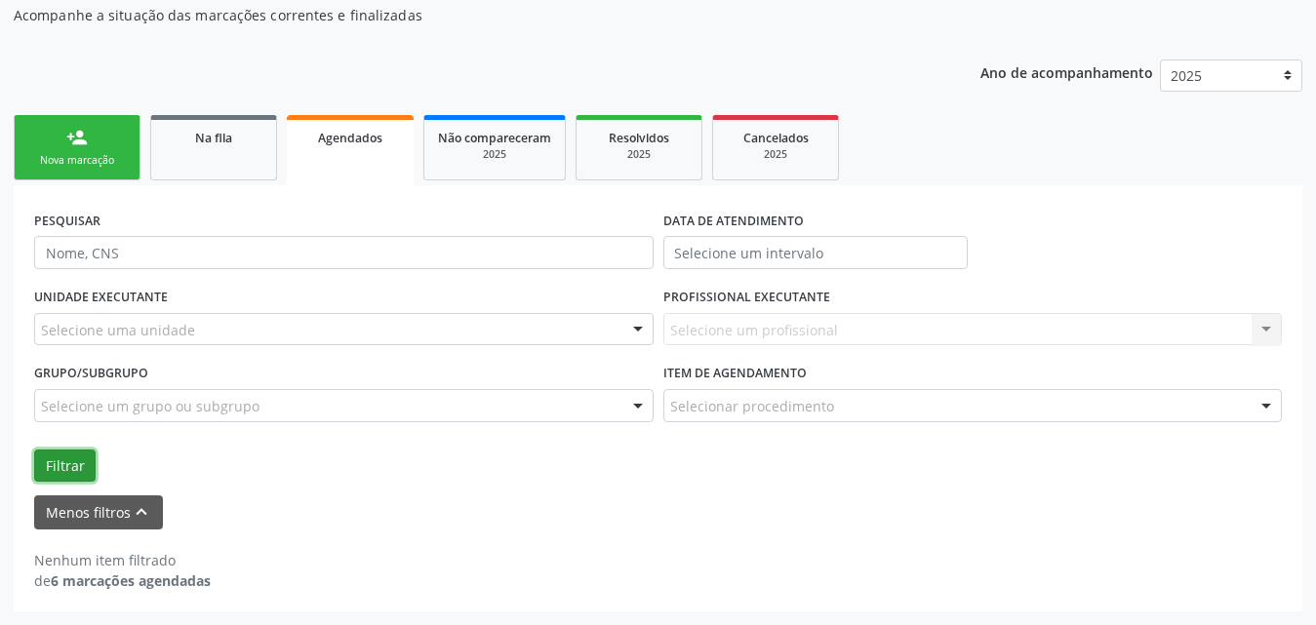
click at [64, 461] on button "Filtrar" at bounding box center [64, 466] width 61 height 33
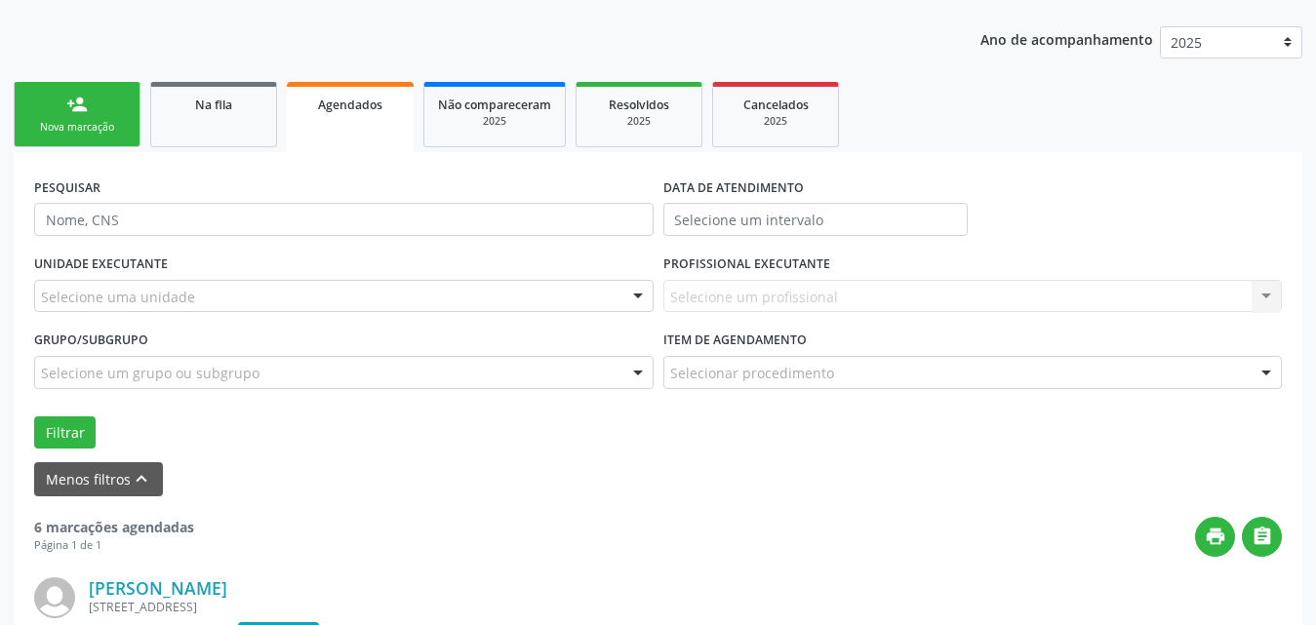
scroll to position [0, 0]
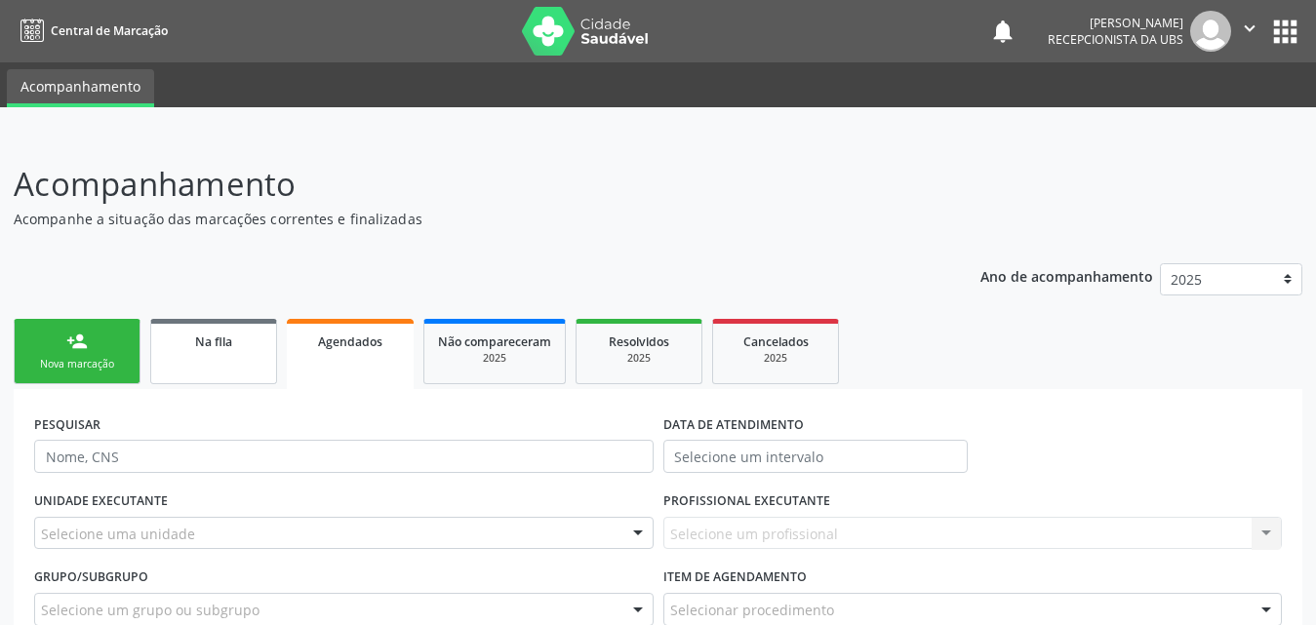
click at [235, 347] on div "Na fila" at bounding box center [214, 341] width 98 height 20
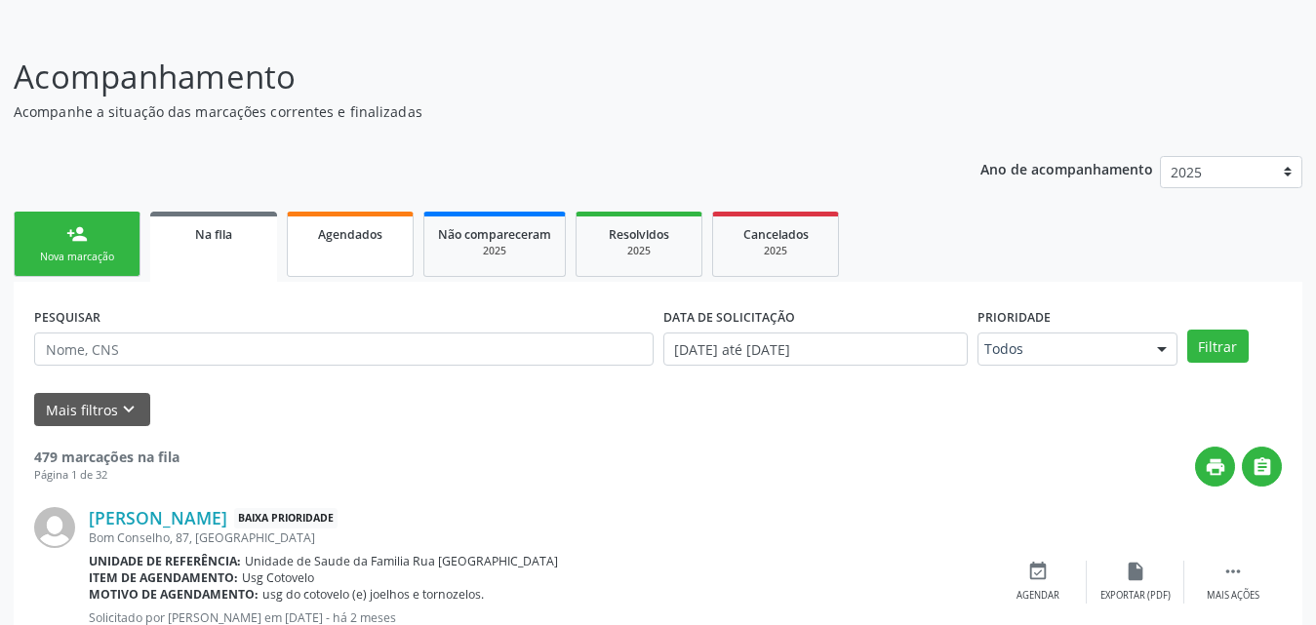
scroll to position [293, 0]
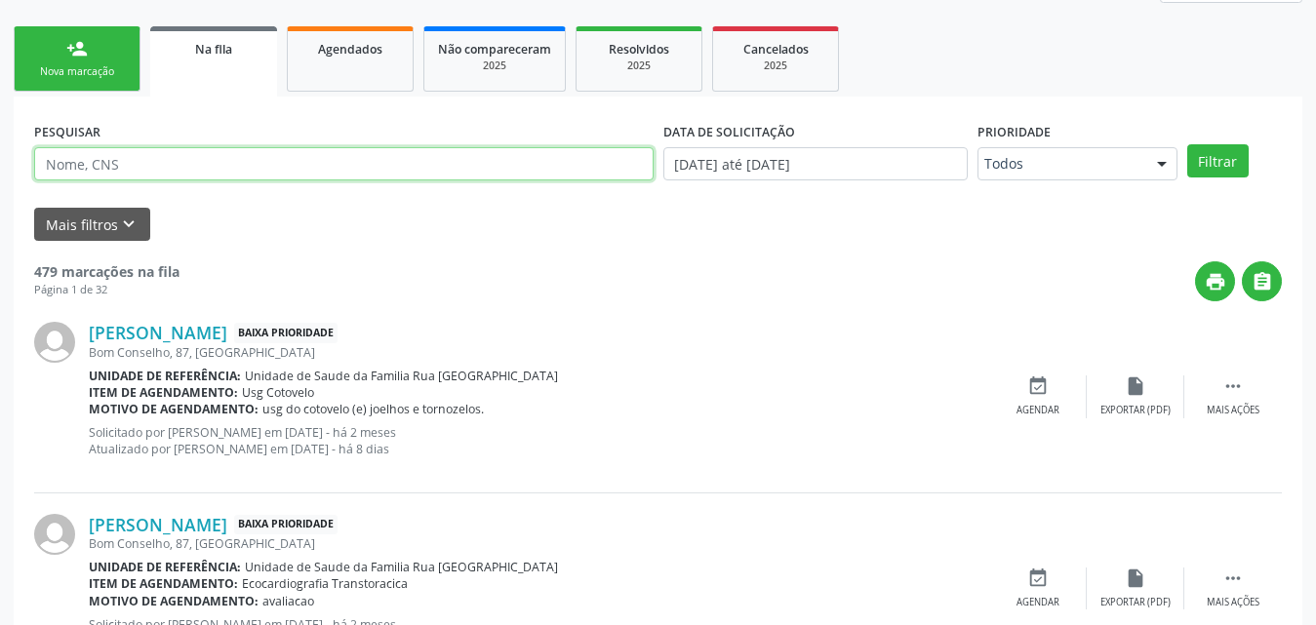
click at [255, 161] on input "text" at bounding box center [343, 163] width 619 height 33
type input "705807449091133"
click at [1187, 144] on button "Filtrar" at bounding box center [1217, 160] width 61 height 33
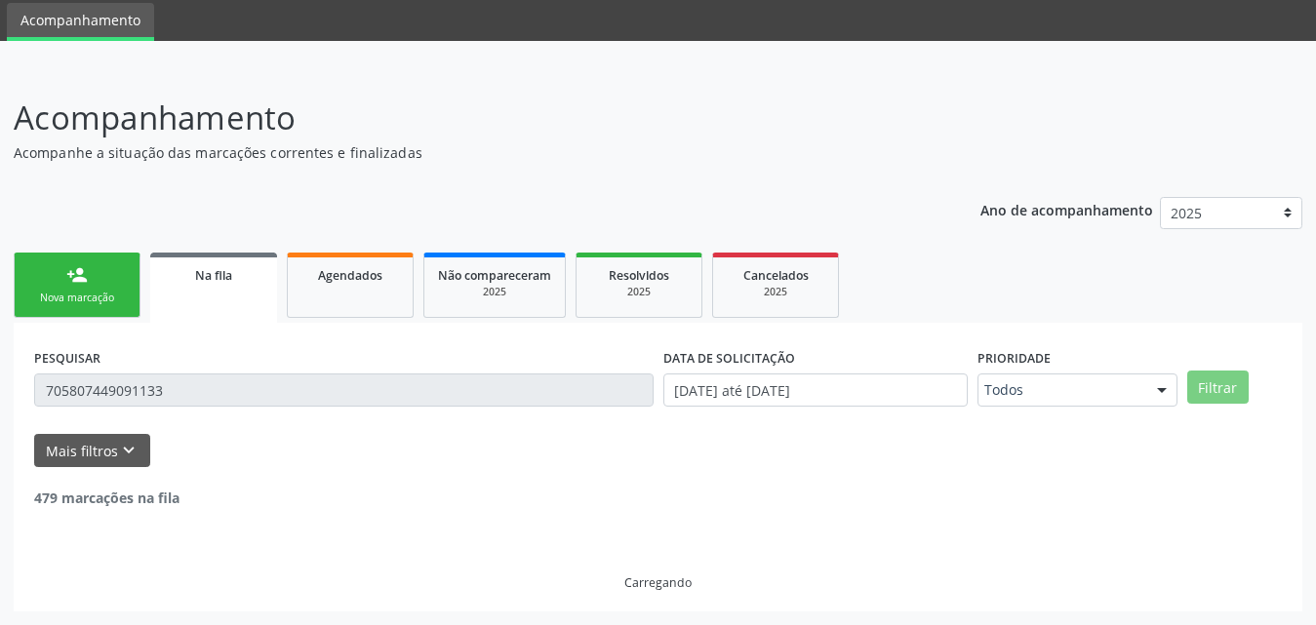
scroll to position [194, 0]
